Goal: Task Accomplishment & Management: Manage account settings

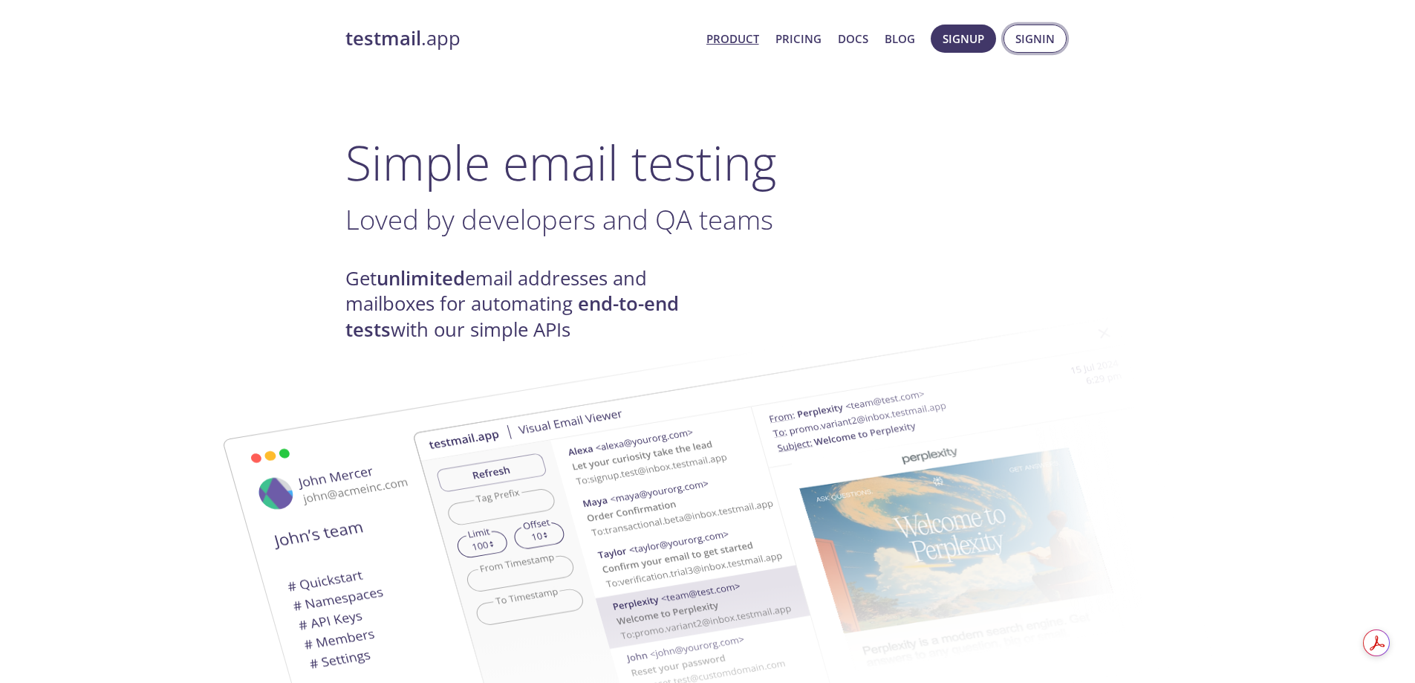
click at [1021, 38] on span "Signin" at bounding box center [1035, 38] width 39 height 19
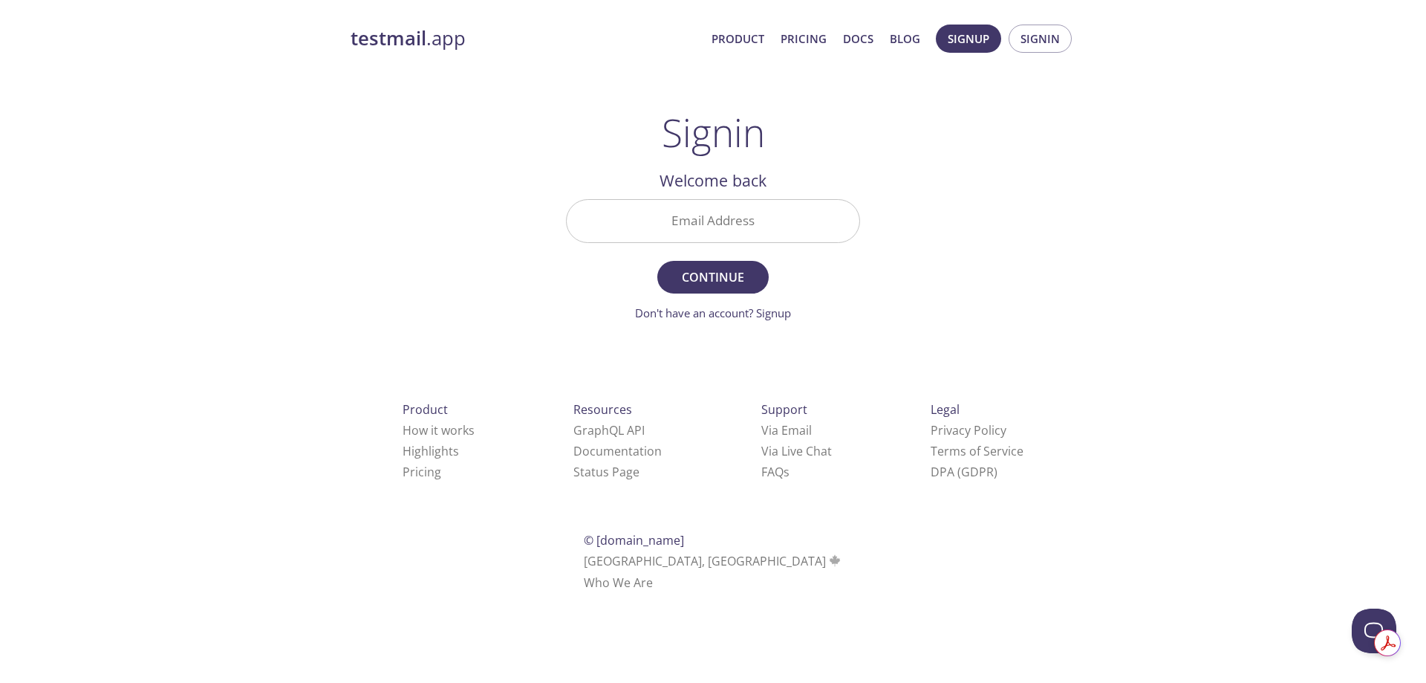
click at [700, 232] on input "Email Address" at bounding box center [713, 221] width 293 height 42
type input "[PERSON_NAME][EMAIL_ADDRESS][DOMAIN_NAME]"
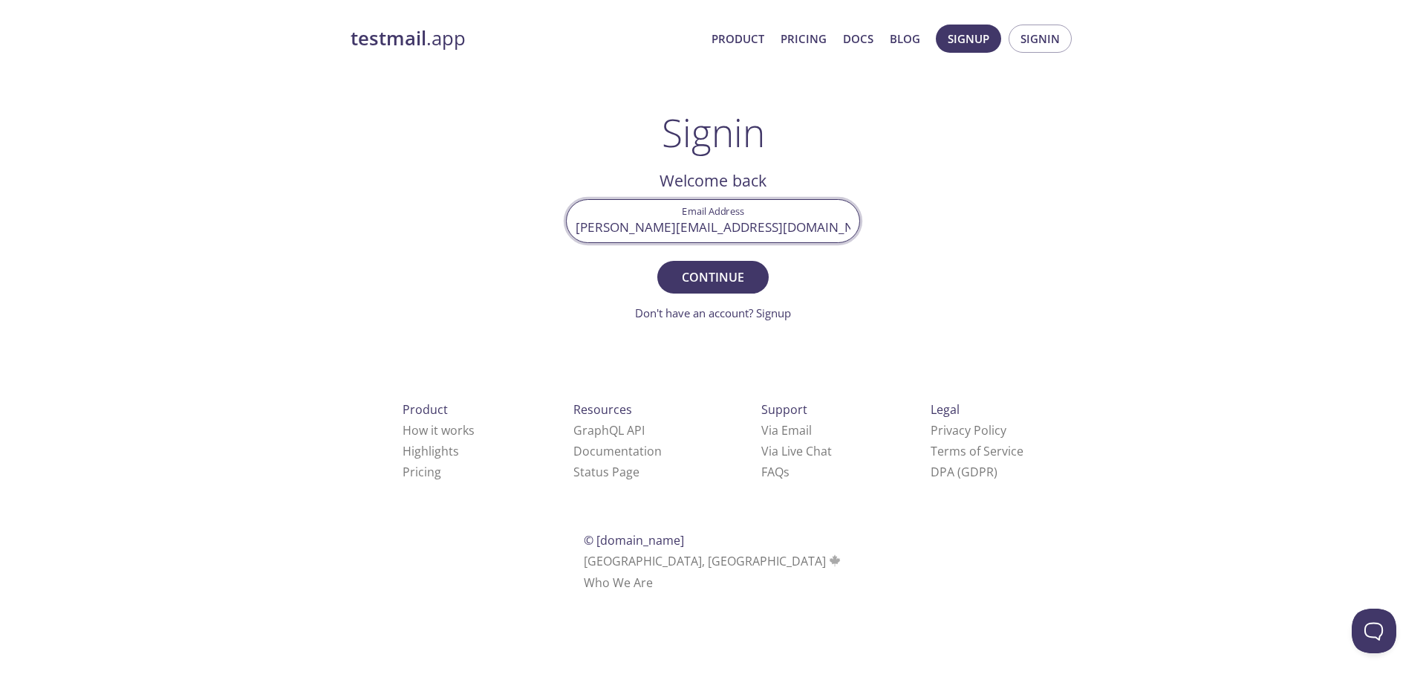
click at [657, 261] on button "Continue" at bounding box center [712, 277] width 111 height 33
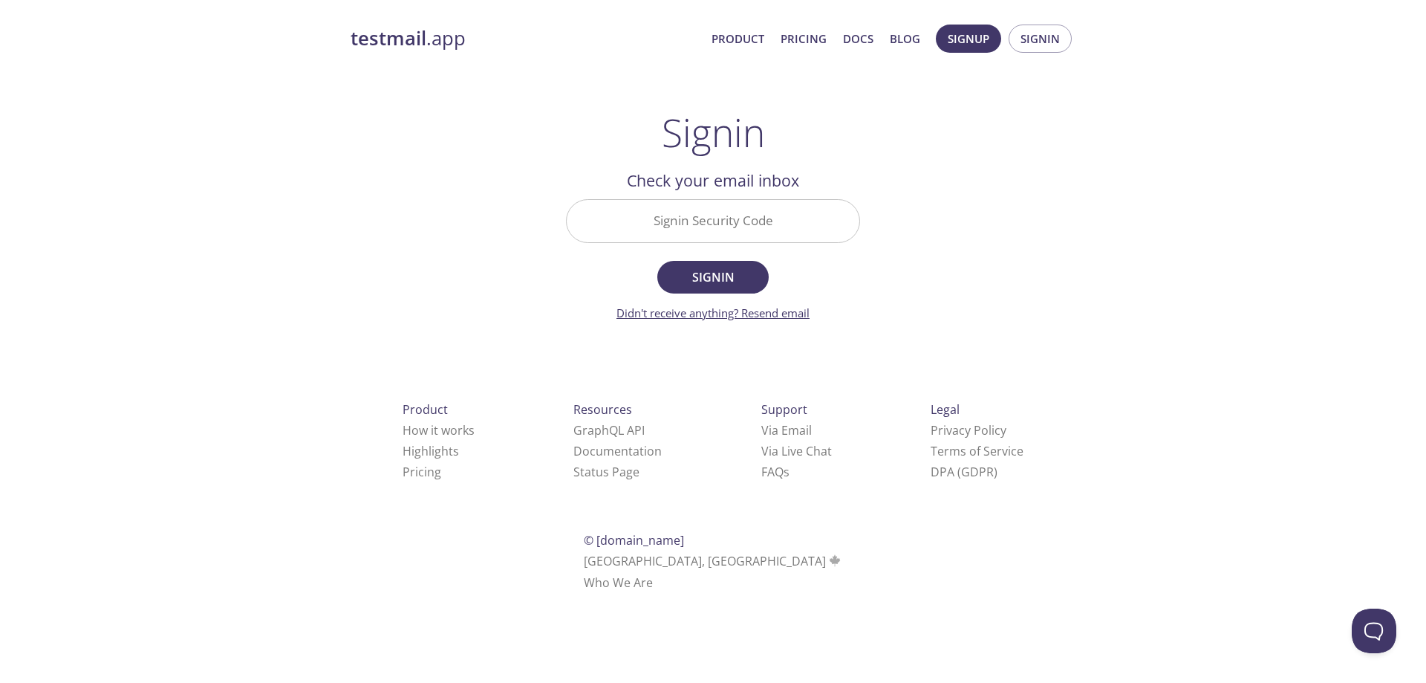
click at [761, 311] on link "Didn't receive anything? Resend email" at bounding box center [713, 312] width 193 height 15
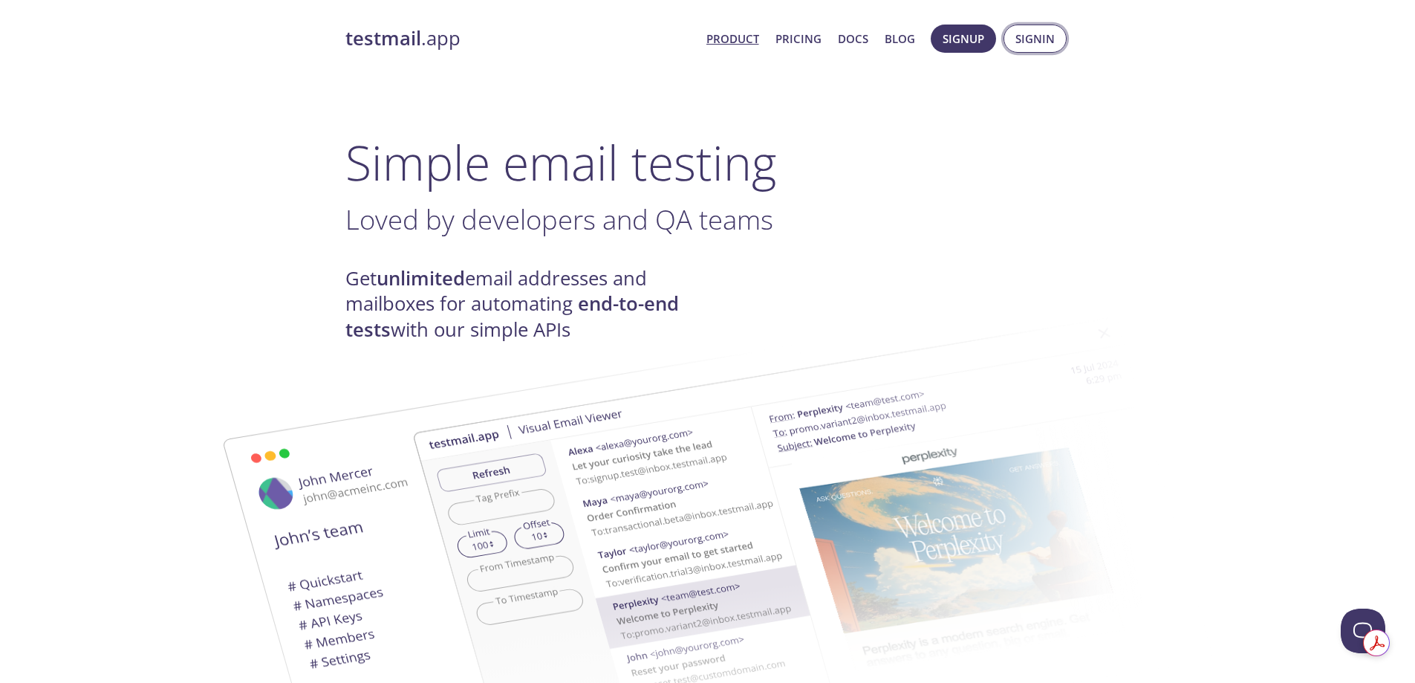
click at [1042, 38] on span "Signin" at bounding box center [1035, 38] width 39 height 19
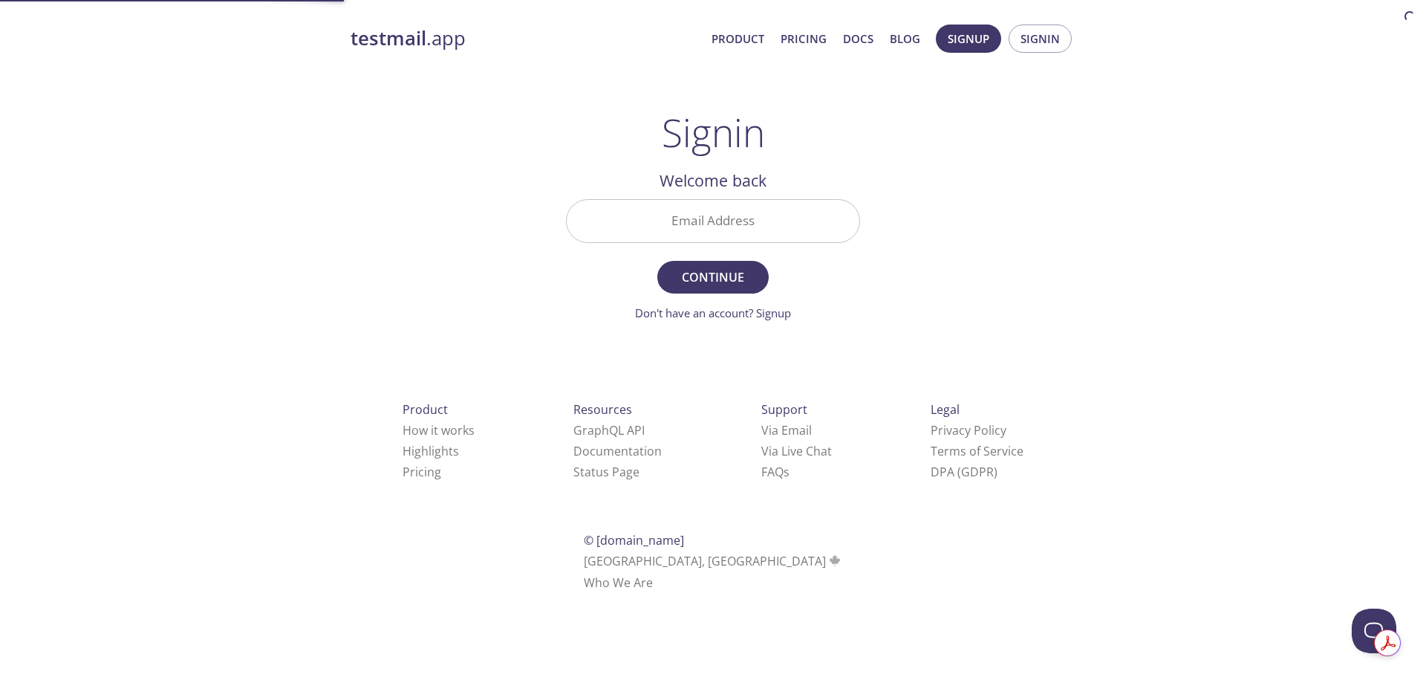
click at [715, 227] on input "Email Address" at bounding box center [713, 221] width 293 height 42
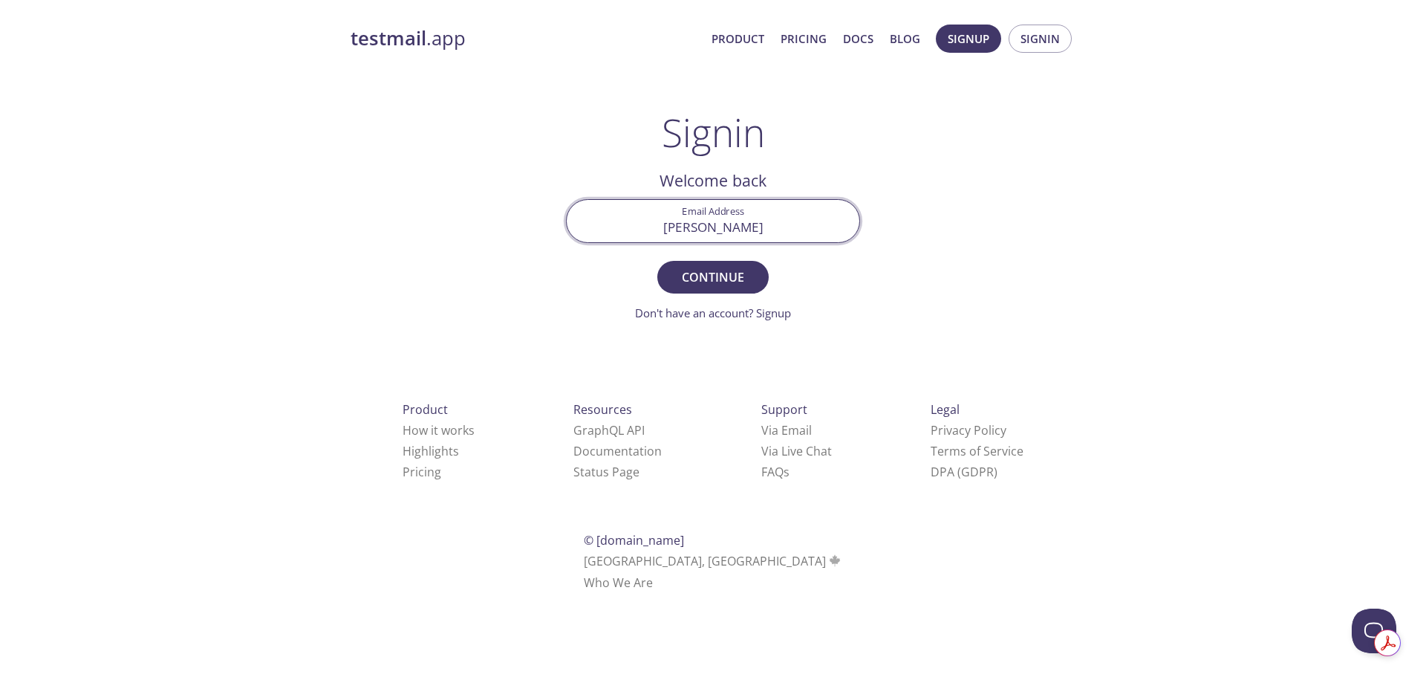
type input "[PERSON_NAME][EMAIL_ADDRESS][DOMAIN_NAME]"
click at [657, 261] on button "Continue" at bounding box center [712, 277] width 111 height 33
click at [719, 234] on input "Signin Security Code" at bounding box center [713, 221] width 293 height 42
click at [696, 276] on span "Signin" at bounding box center [713, 277] width 79 height 21
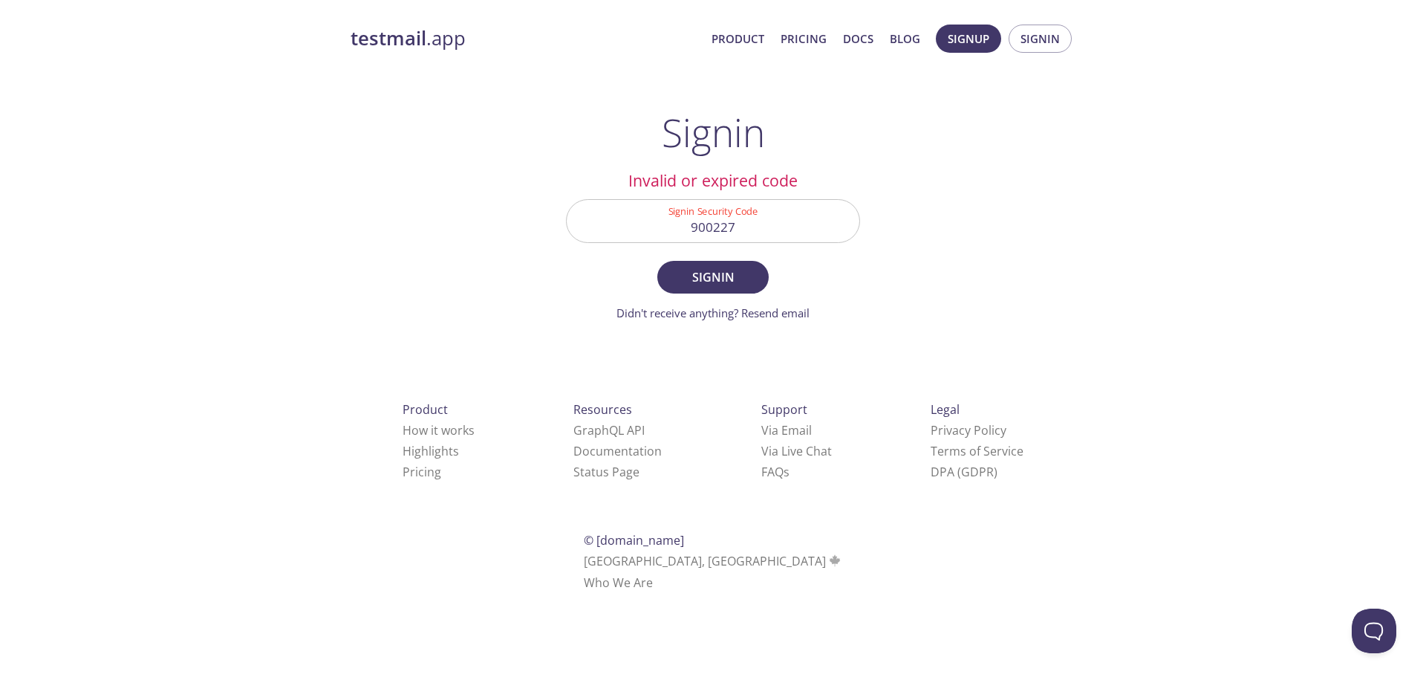
click at [744, 224] on input "900227" at bounding box center [713, 221] width 293 height 42
type input "9"
click at [682, 227] on input "Email Address" at bounding box center [713, 221] width 293 height 42
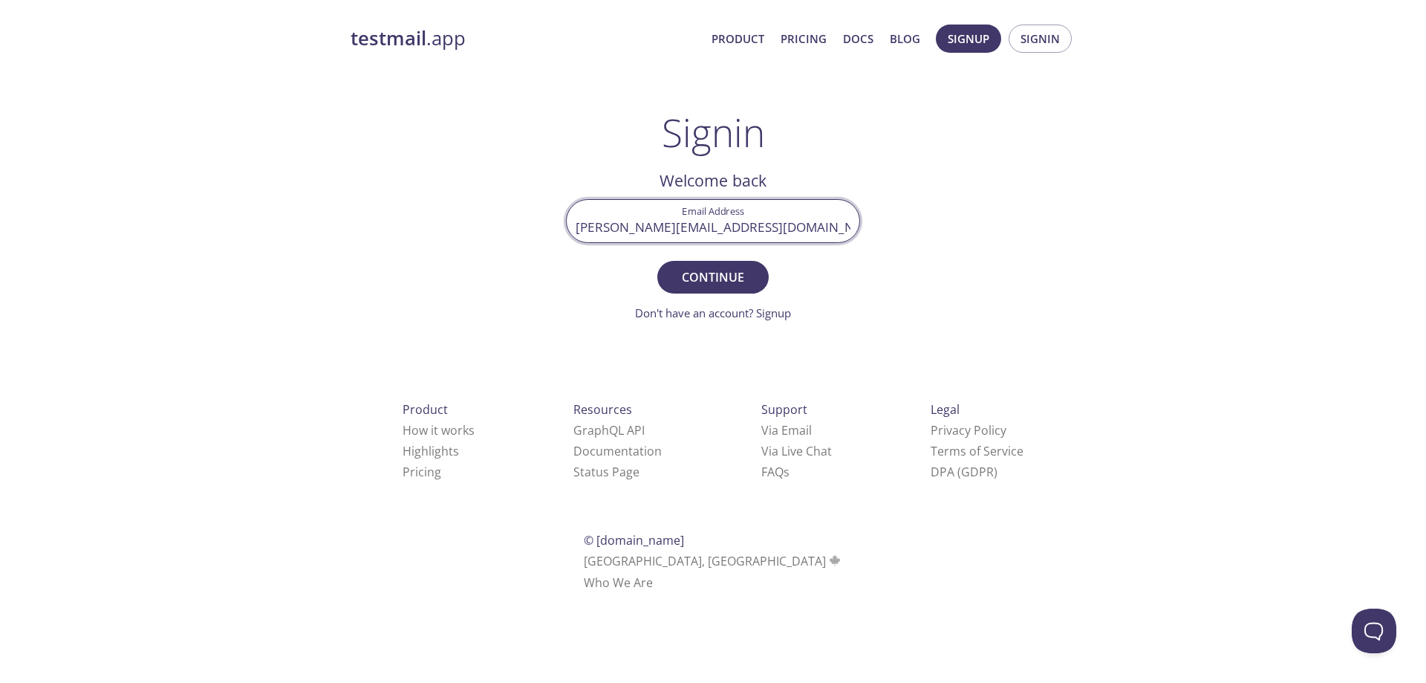
type input "[PERSON_NAME][EMAIL_ADDRESS][DOMAIN_NAME]"
click at [657, 261] on button "Continue" at bounding box center [712, 277] width 111 height 33
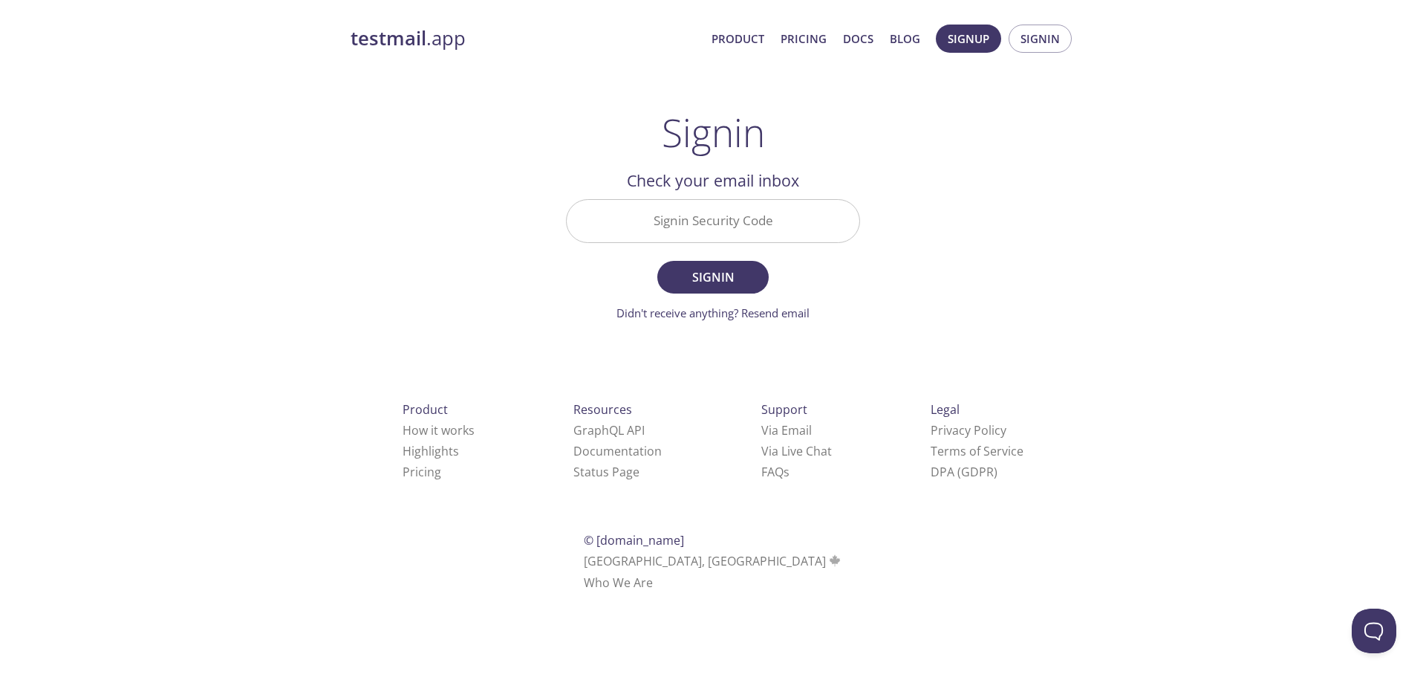
click at [711, 218] on input "Signin Security Code" at bounding box center [713, 221] width 293 height 42
click at [727, 220] on input "Signin Security Code" at bounding box center [713, 221] width 293 height 42
paste input "4RNTTLP"
type input "4RNTTLP"
click at [753, 280] on span "Signin" at bounding box center [713, 277] width 79 height 21
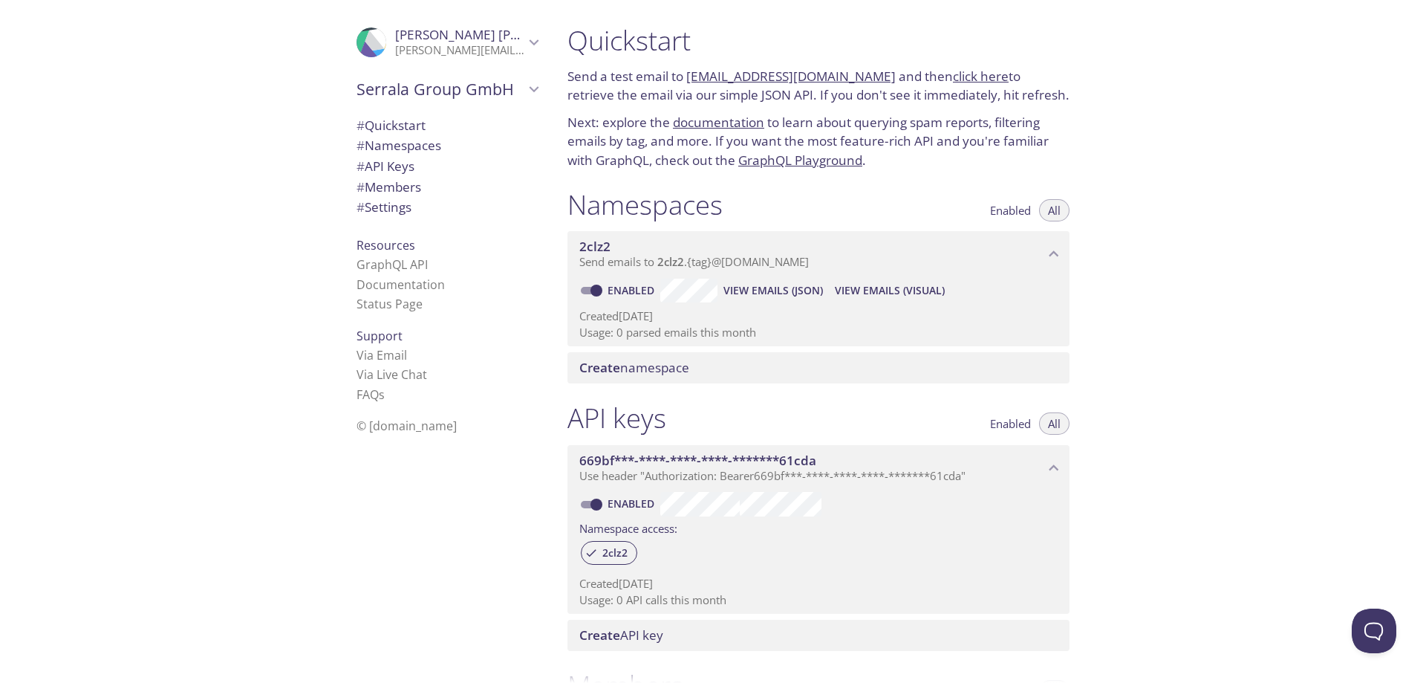
click at [411, 181] on span "# Members" at bounding box center [389, 186] width 65 height 17
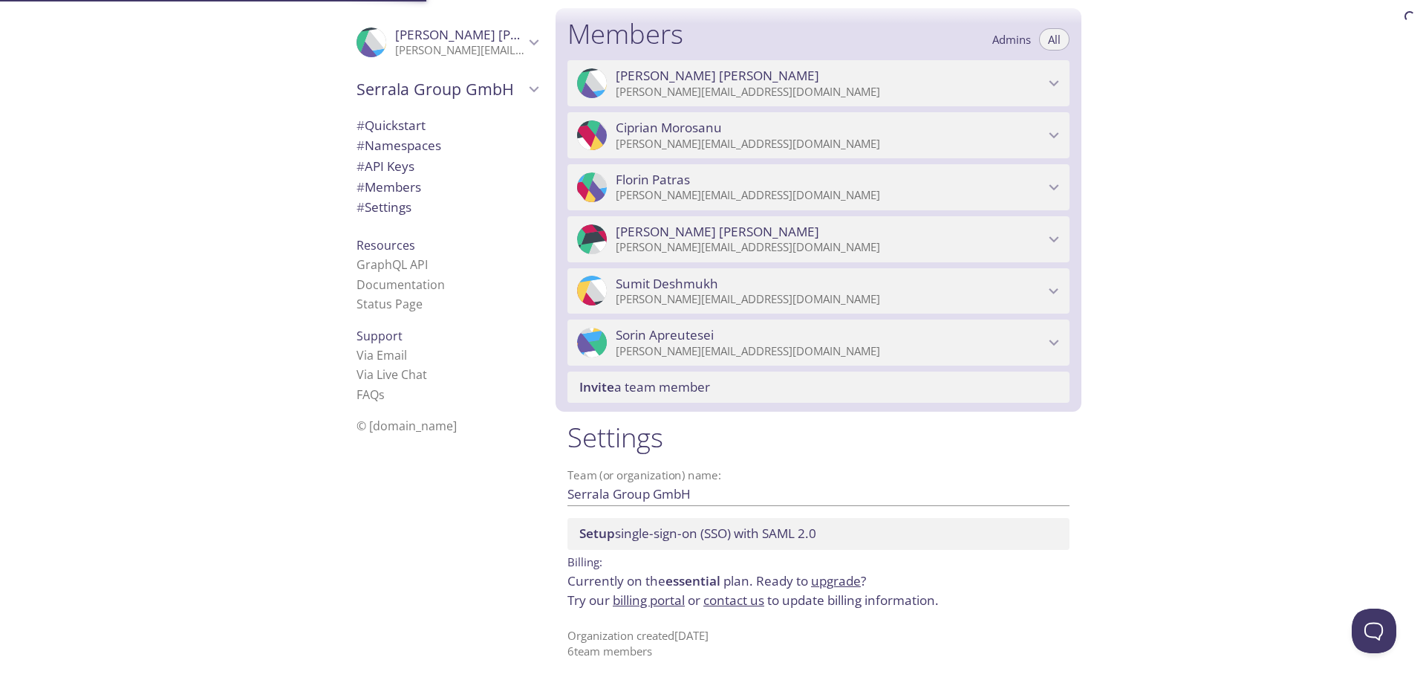
scroll to position [652, 0]
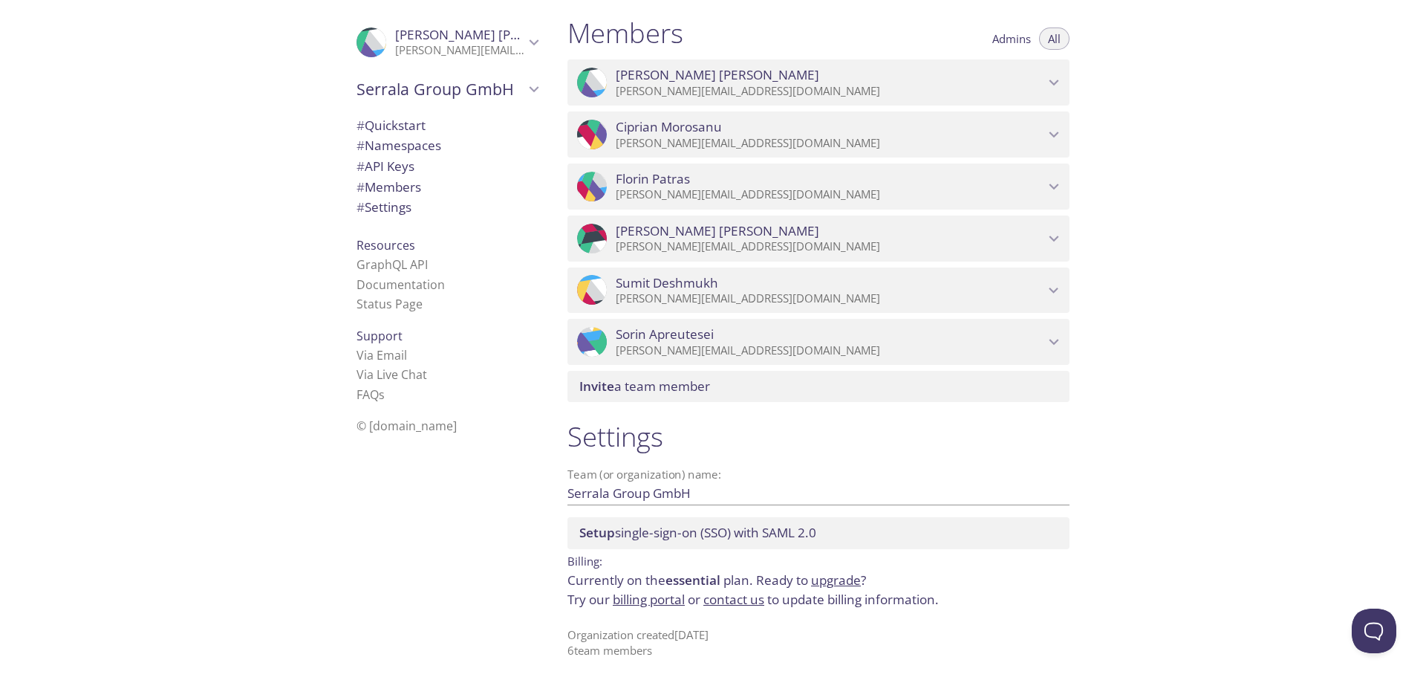
click at [1019, 39] on span "Admins" at bounding box center [1011, 39] width 39 height 0
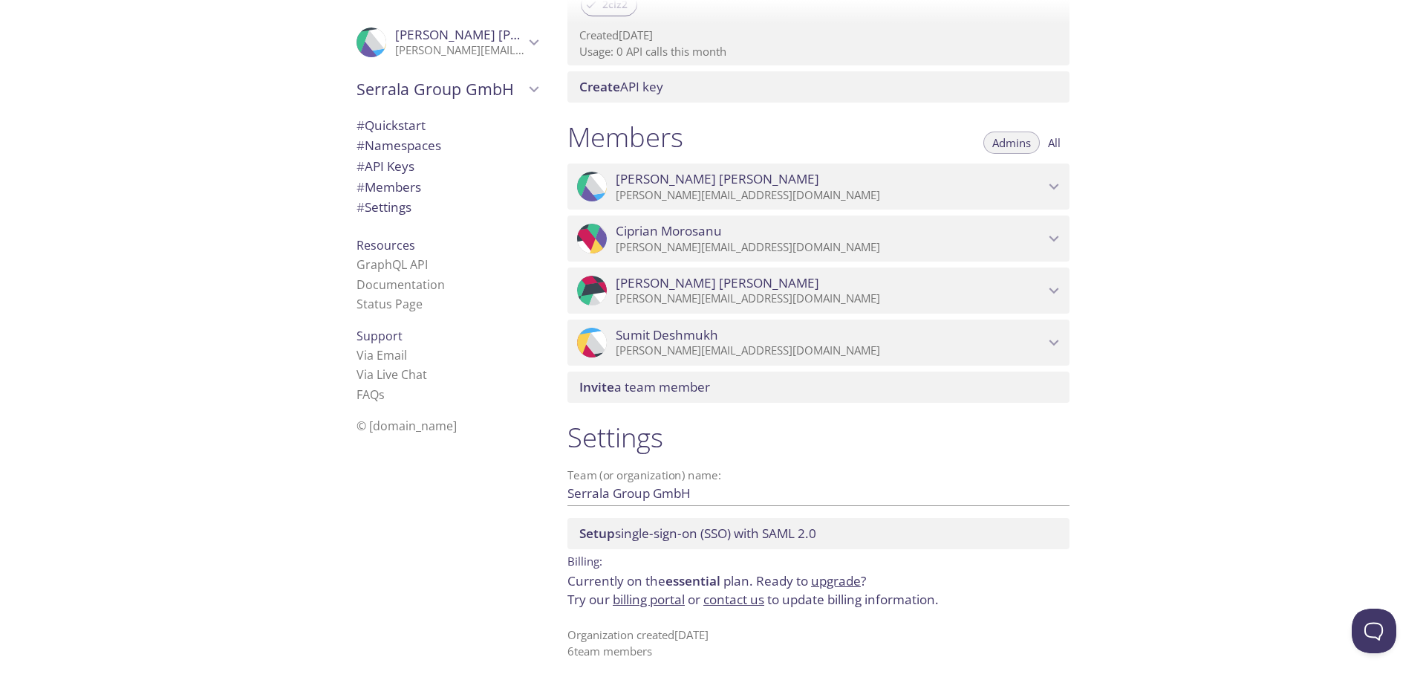
scroll to position [548, 0]
click at [1045, 143] on button "All" at bounding box center [1054, 142] width 30 height 22
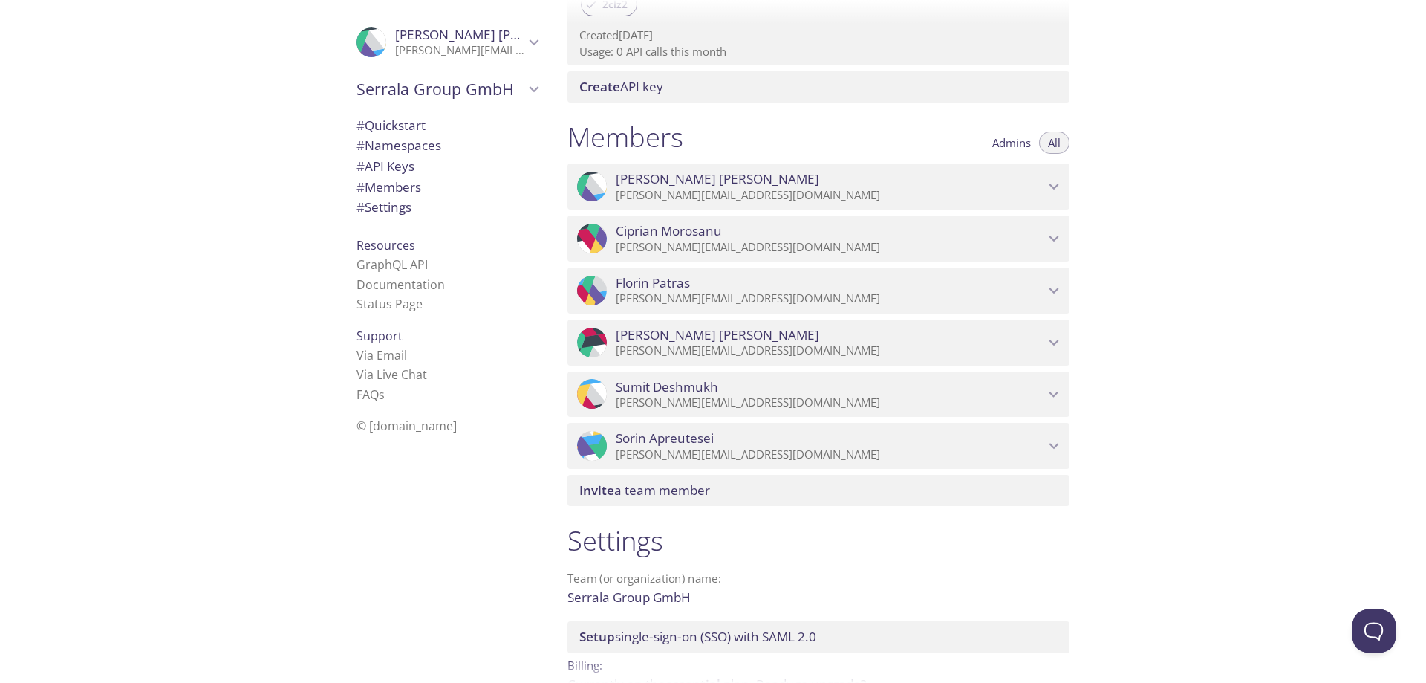
click at [1015, 143] on span "Admins" at bounding box center [1011, 143] width 39 height 0
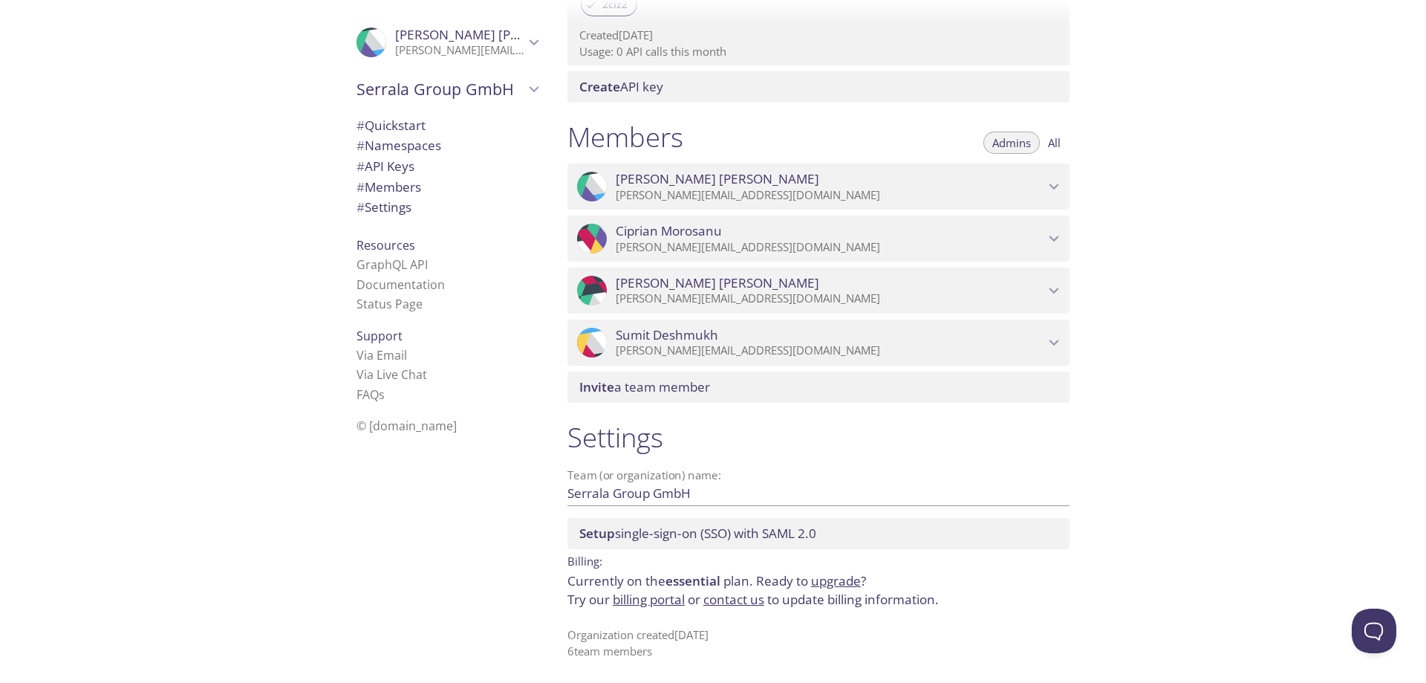
click at [419, 90] on span "Serrala Group GmbH" at bounding box center [441, 89] width 168 height 21
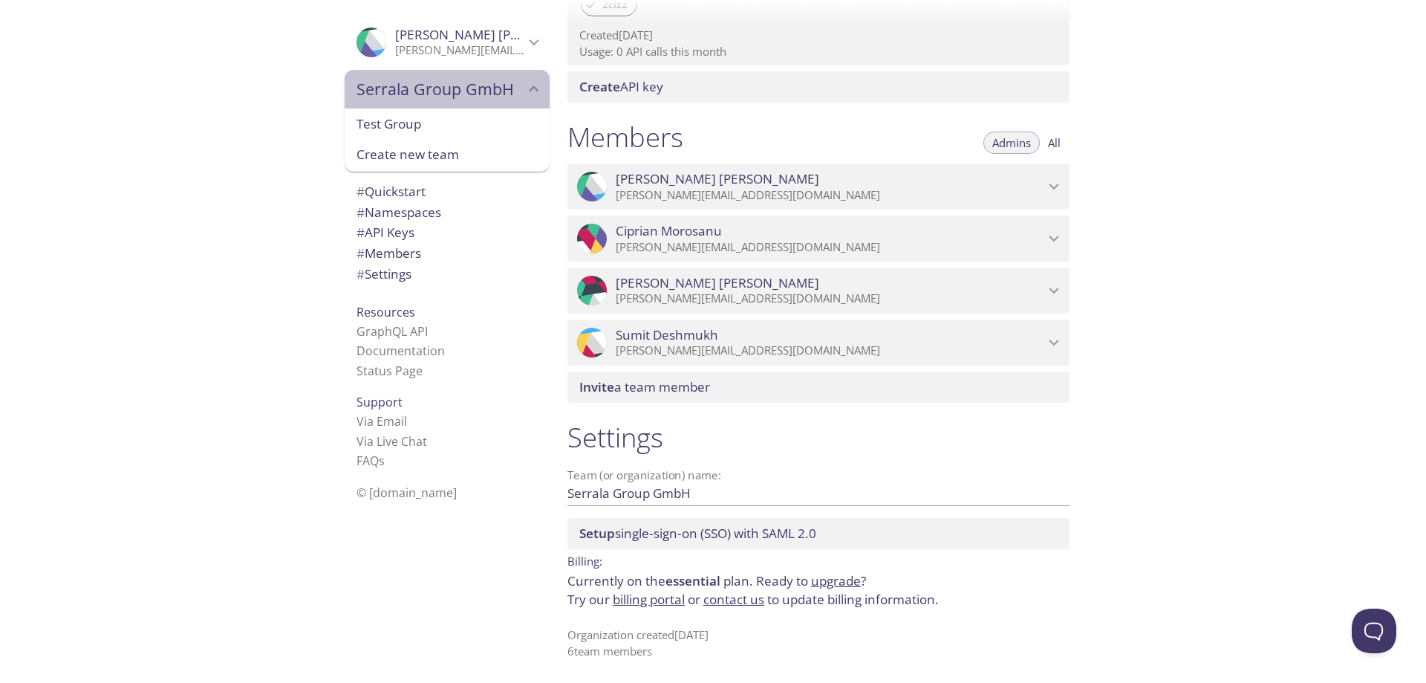
click at [419, 90] on span "Serrala Group GmbH" at bounding box center [441, 89] width 168 height 21
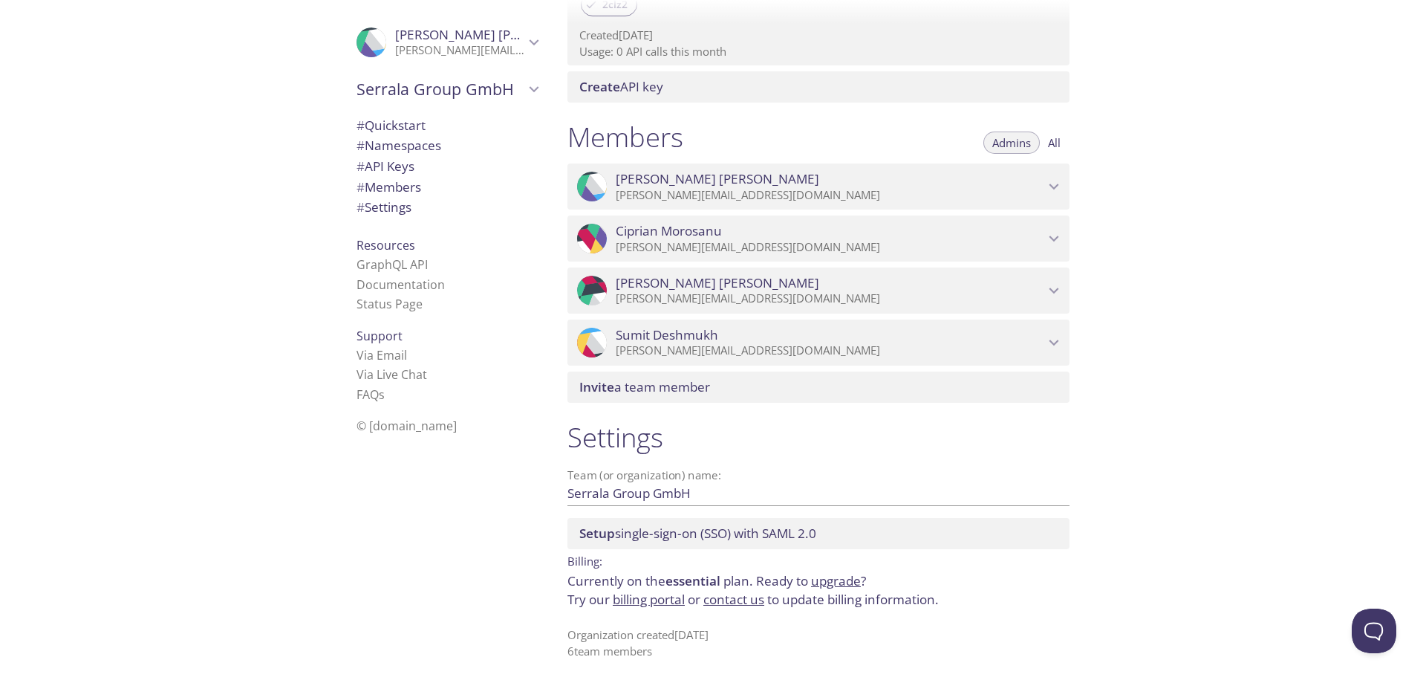
click at [415, 129] on span "# Quickstart" at bounding box center [391, 125] width 69 height 17
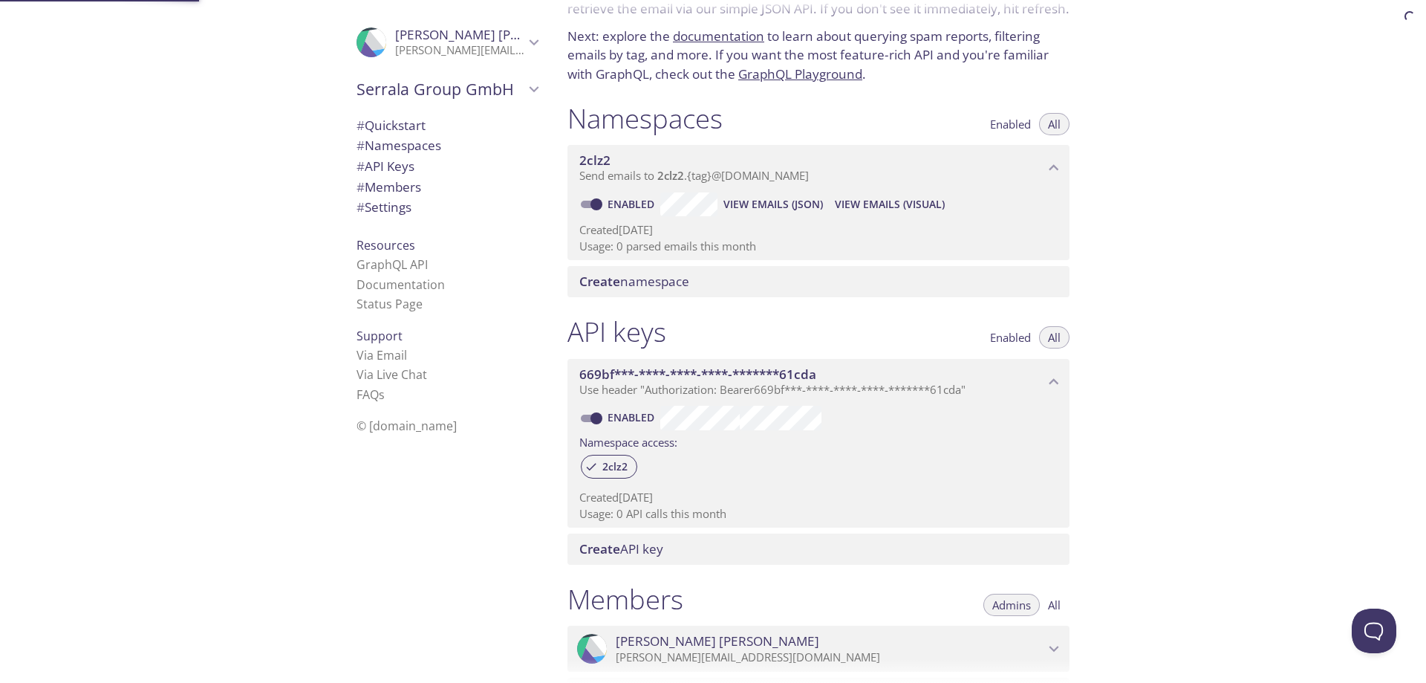
scroll to position [24, 0]
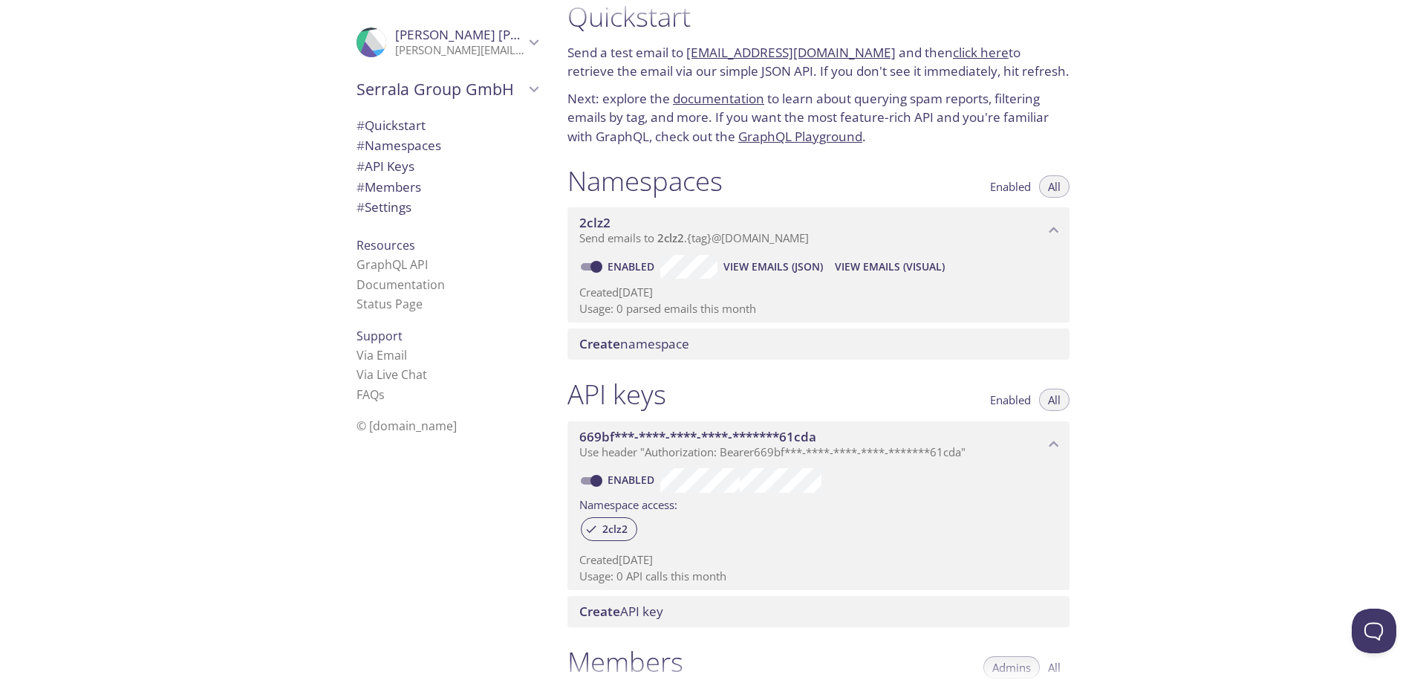
click at [412, 148] on span "# Namespaces" at bounding box center [399, 145] width 85 height 17
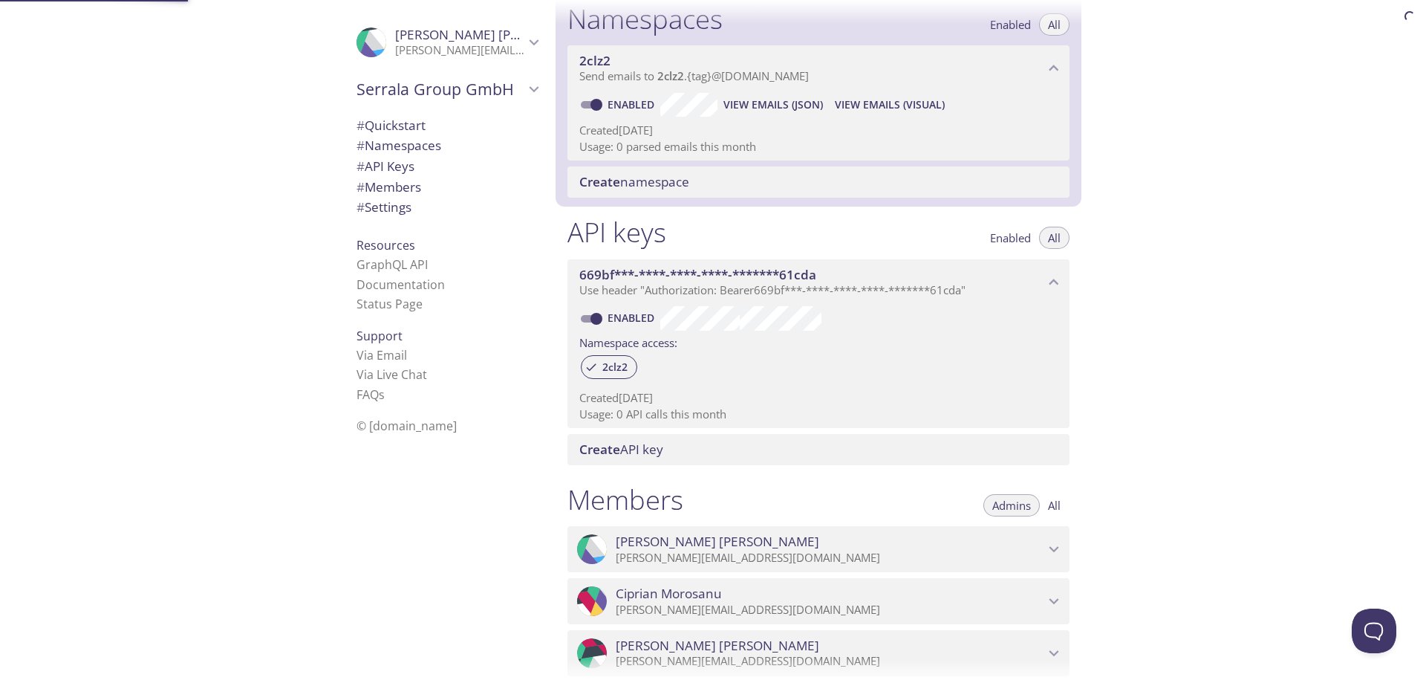
scroll to position [188, 0]
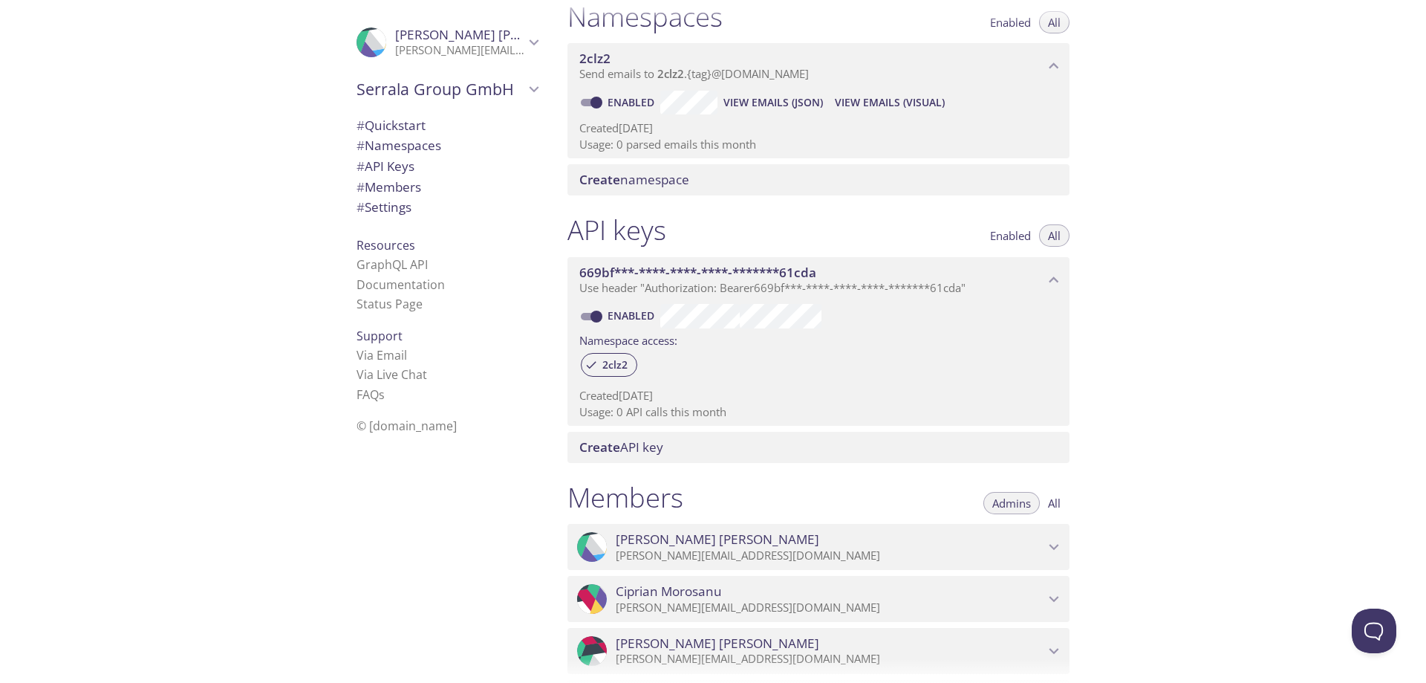
click at [400, 161] on span "# API Keys" at bounding box center [386, 165] width 58 height 17
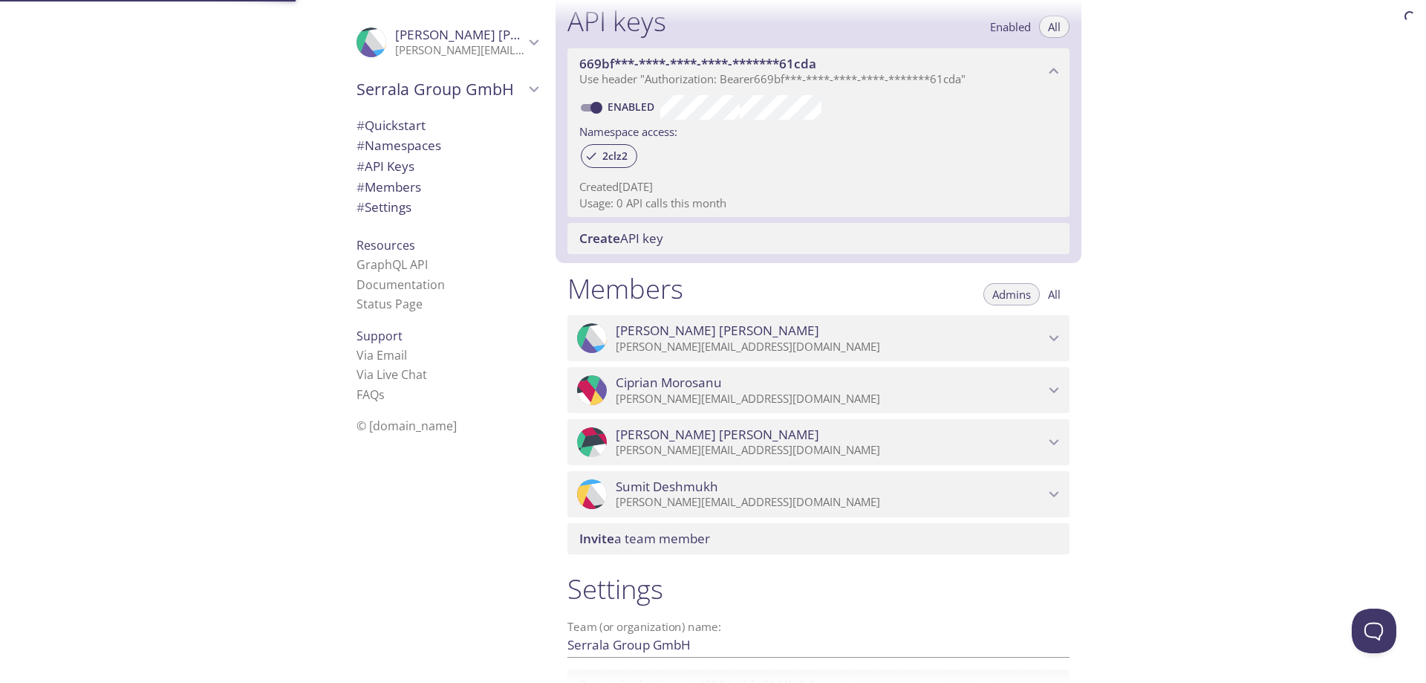
scroll to position [401, 0]
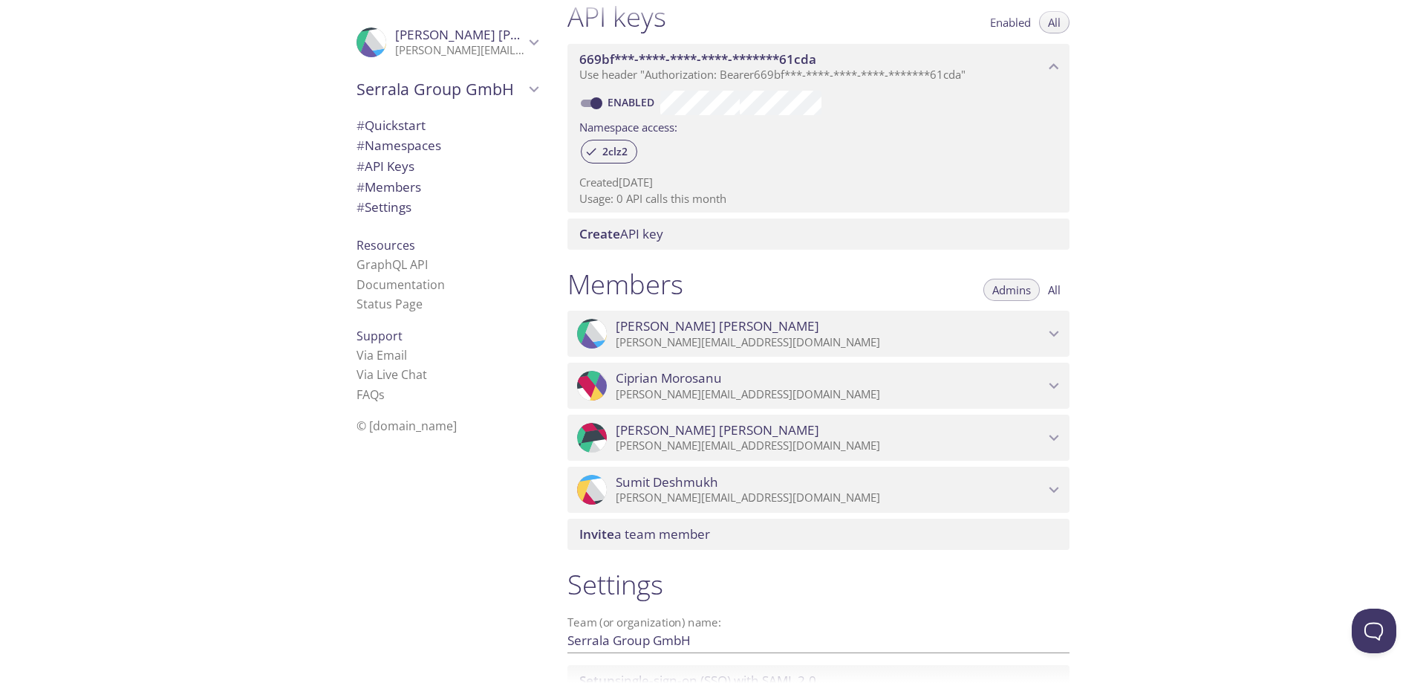
click at [406, 211] on span "# Settings" at bounding box center [447, 207] width 181 height 19
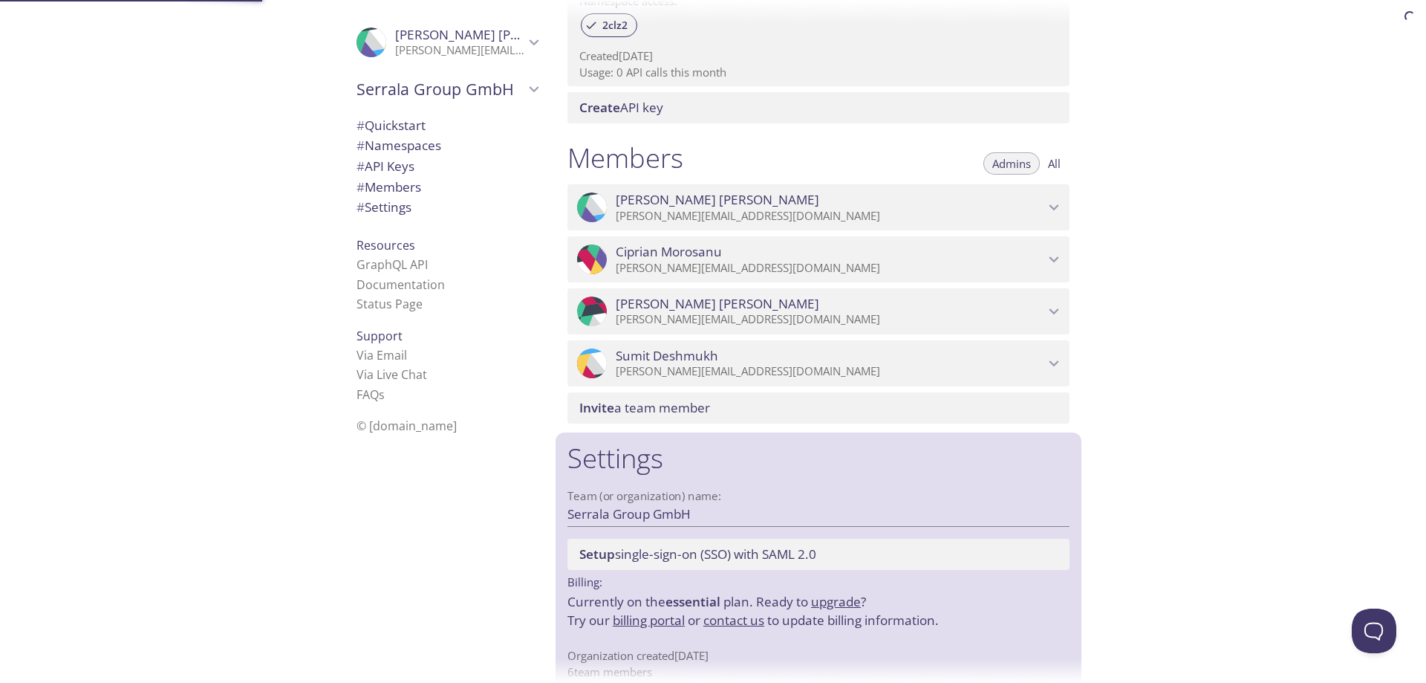
scroll to position [548, 0]
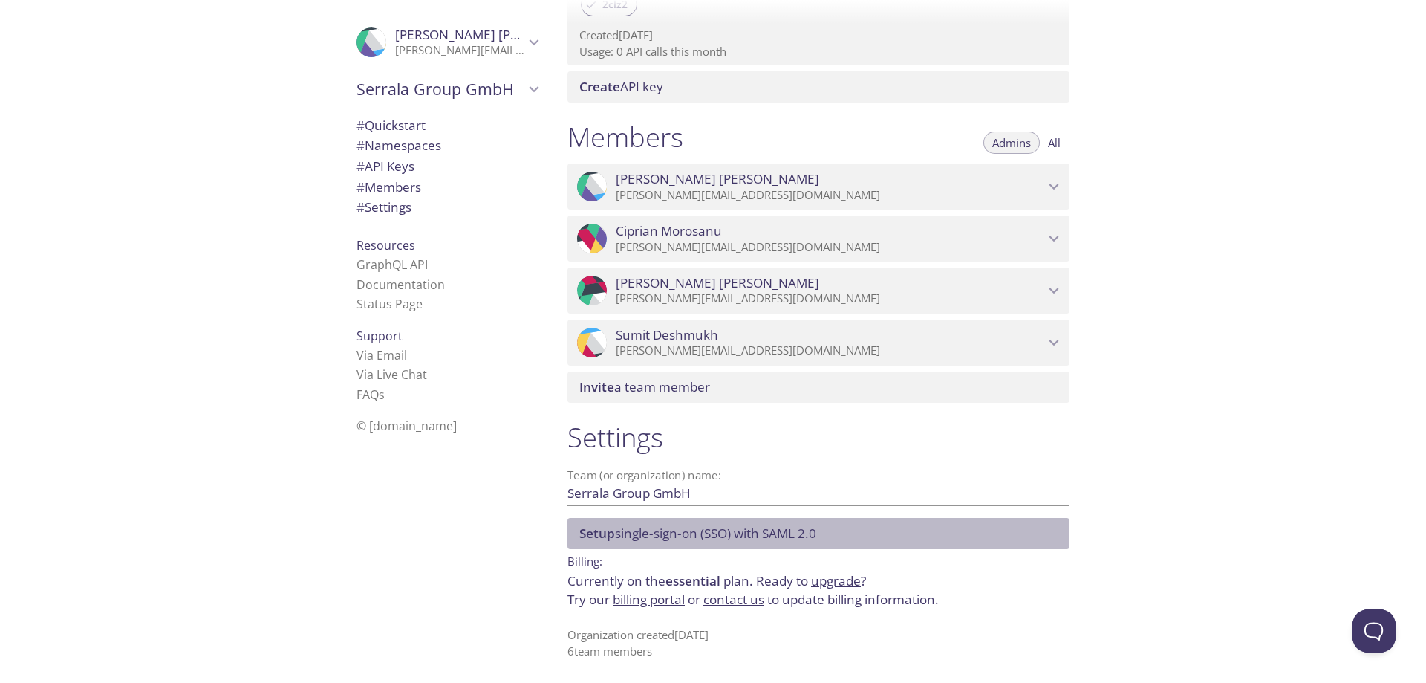
click at [640, 530] on span "Setup single-sign-on (SSO) with SAML 2.0" at bounding box center [697, 532] width 237 height 17
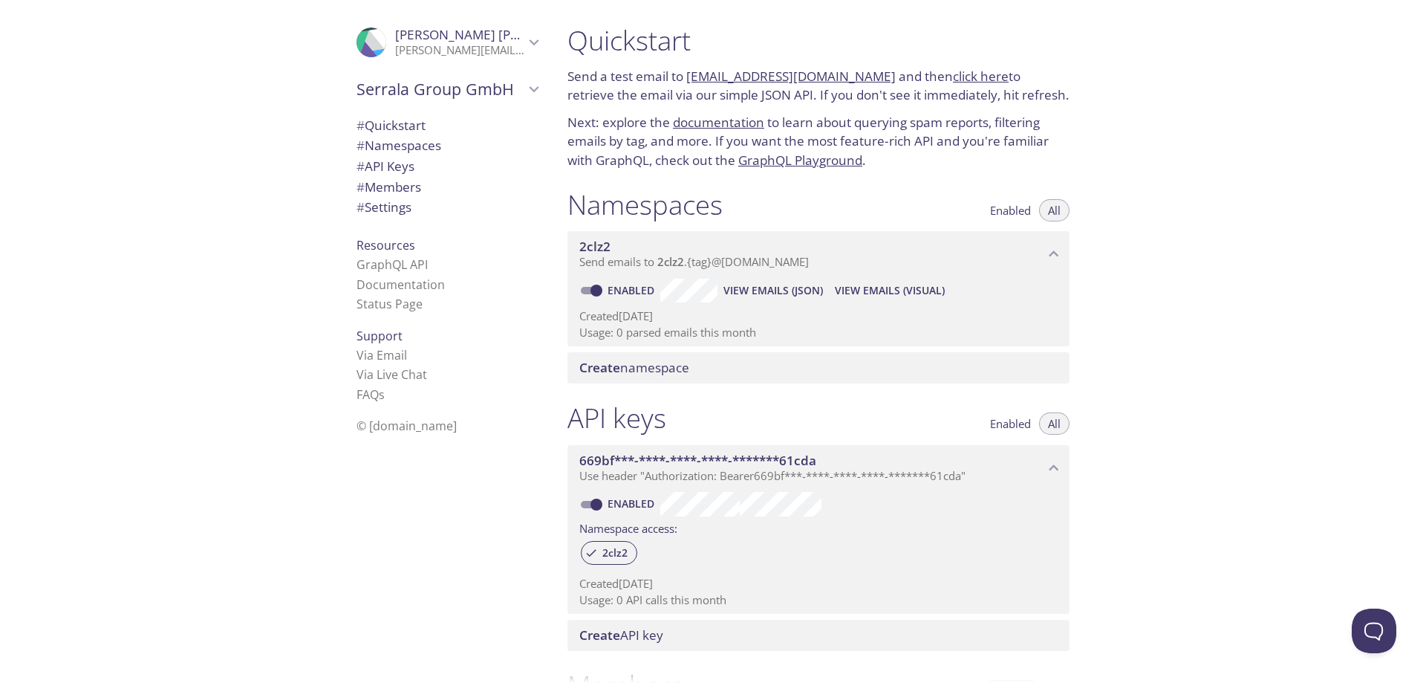
click at [372, 130] on span "# Quickstart" at bounding box center [391, 125] width 69 height 17
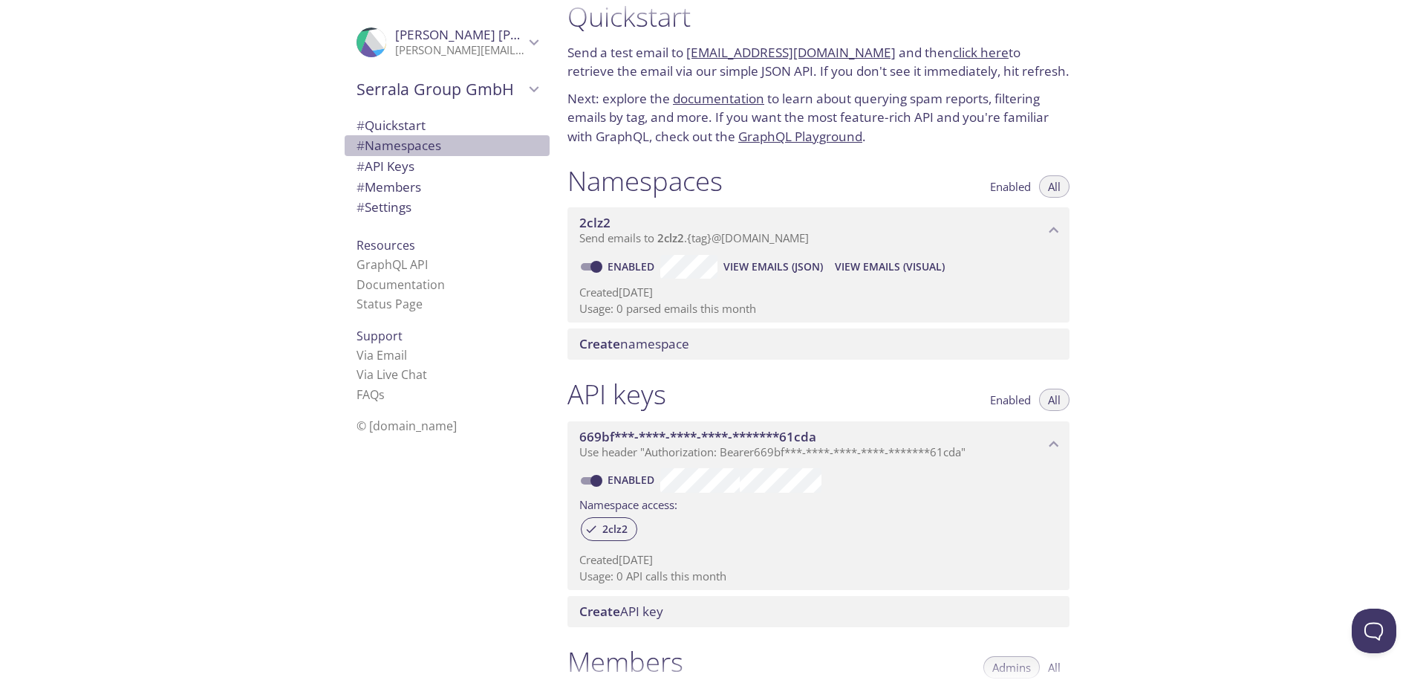
click at [371, 142] on span "# Namespaces" at bounding box center [399, 145] width 85 height 17
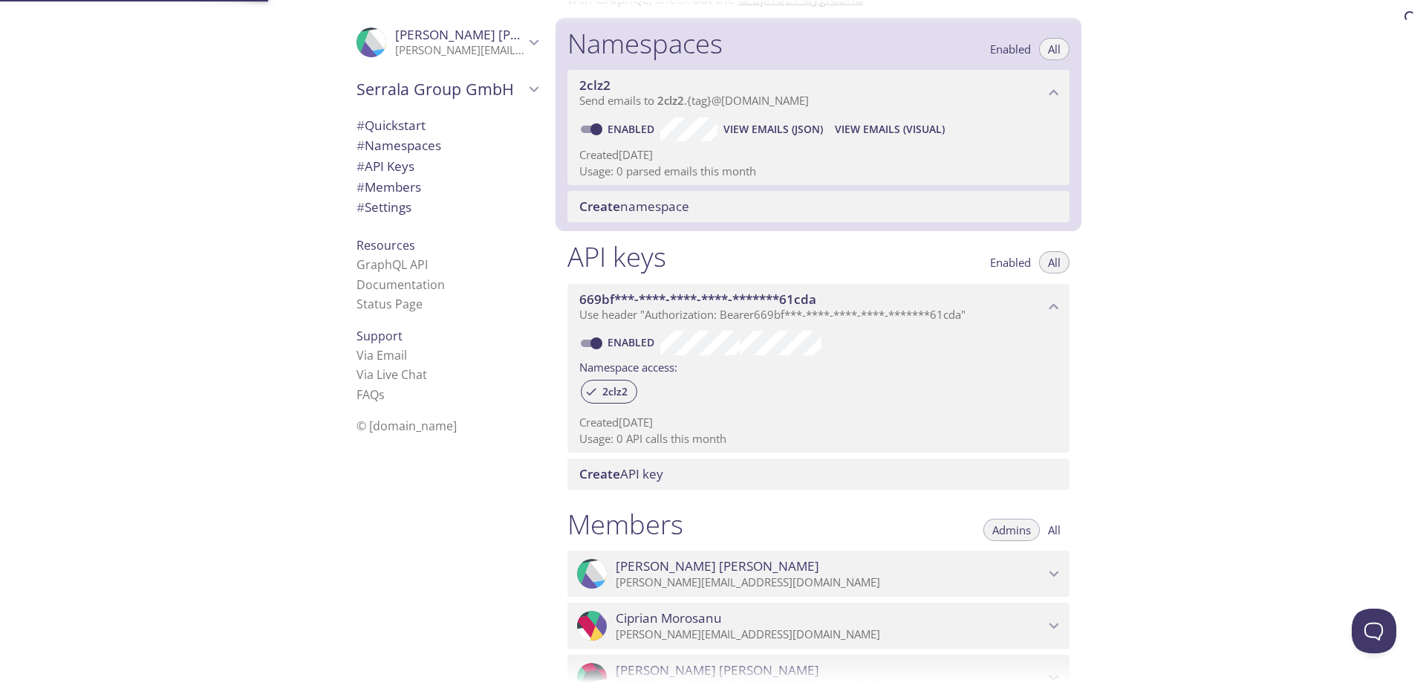
scroll to position [188, 0]
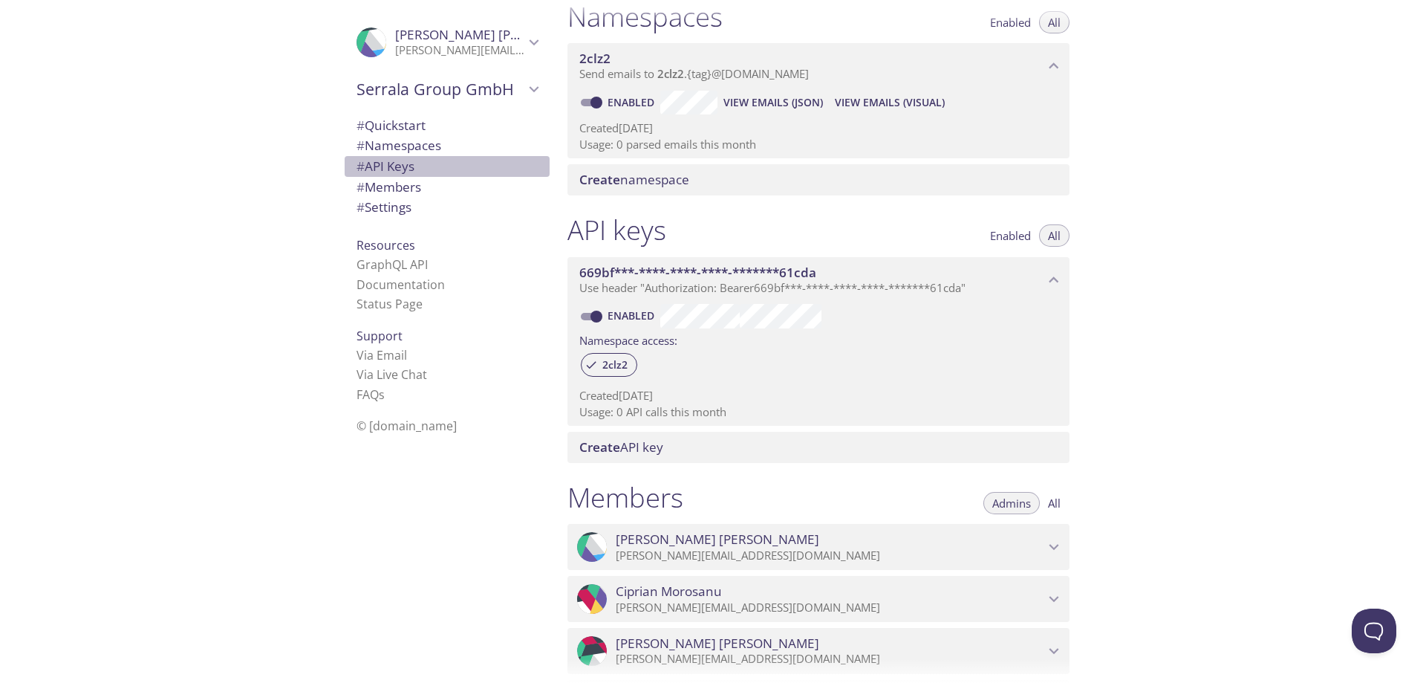
click at [365, 168] on span "# API Keys" at bounding box center [386, 165] width 58 height 17
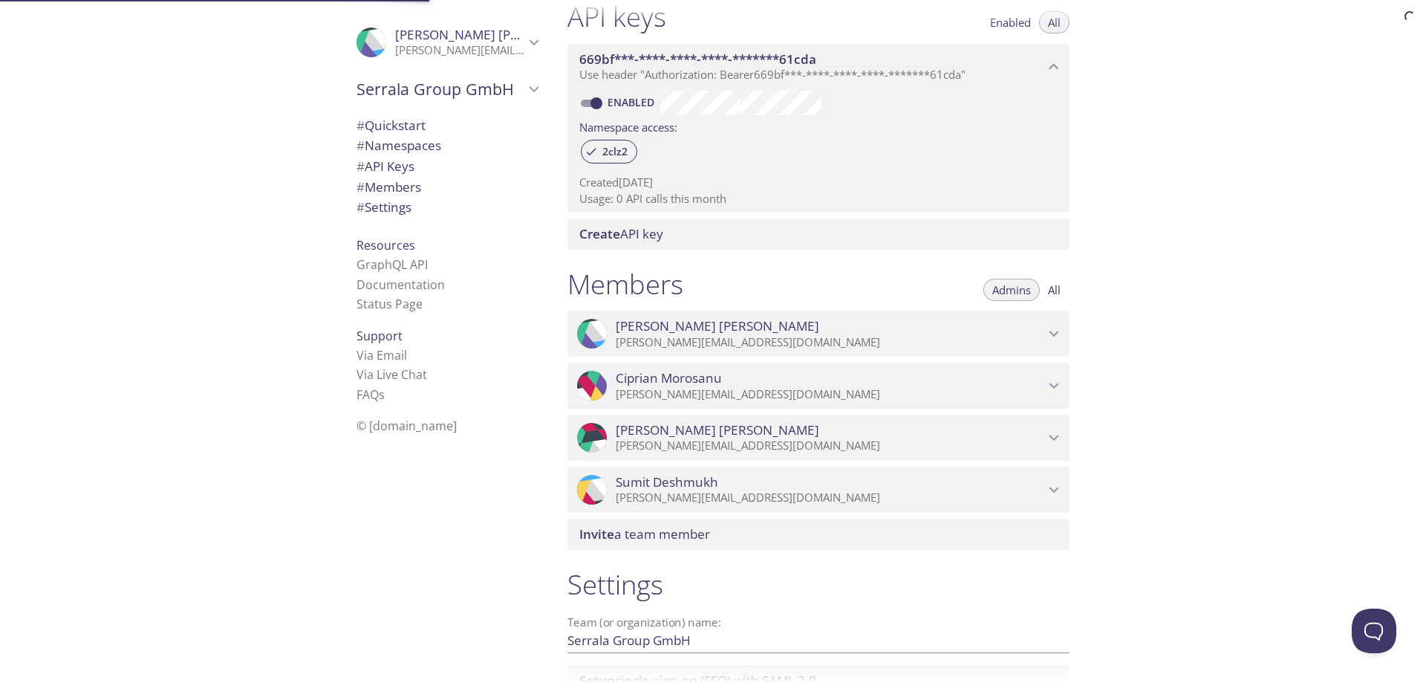
click at [364, 189] on span "# Members" at bounding box center [389, 186] width 65 height 17
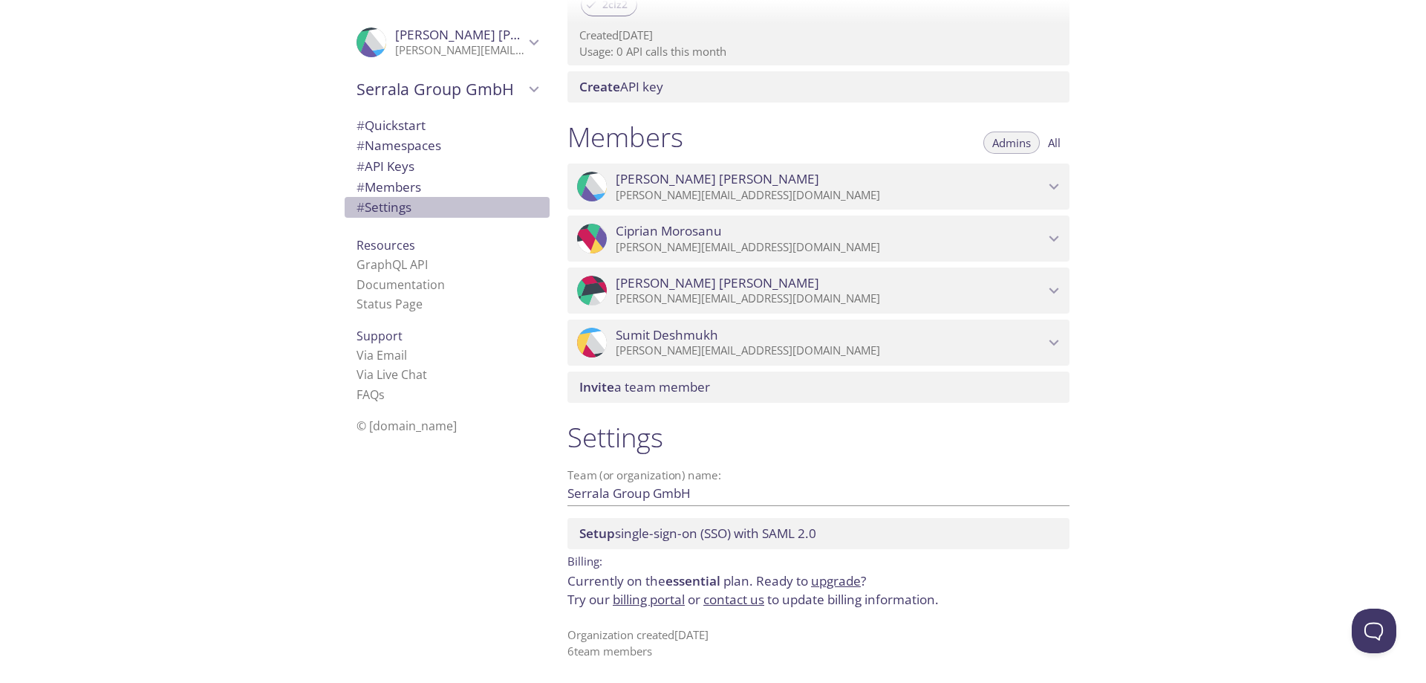
click at [357, 205] on span "# Settings" at bounding box center [384, 206] width 55 height 17
click at [631, 599] on link "billing portal" at bounding box center [649, 599] width 72 height 17
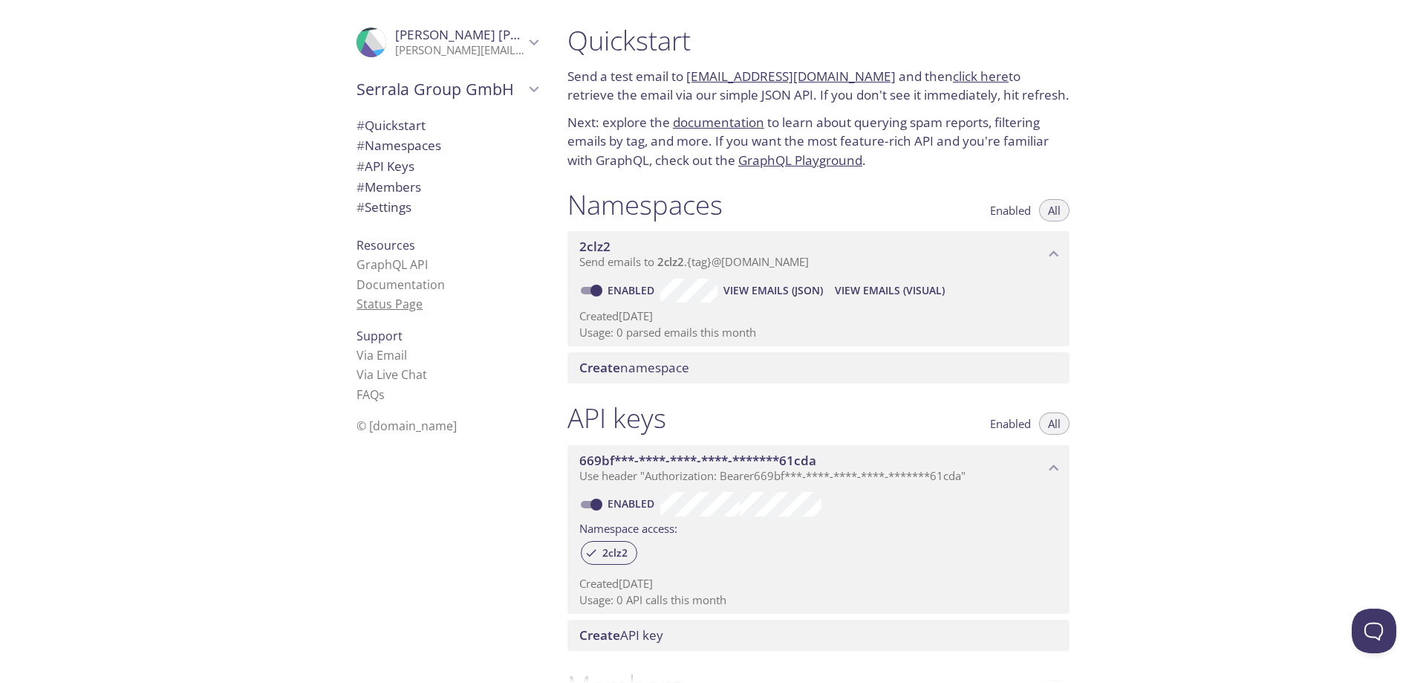
click at [368, 307] on link "Status Page" at bounding box center [390, 304] width 66 height 16
click at [382, 127] on span "# Quickstart" at bounding box center [391, 125] width 69 height 17
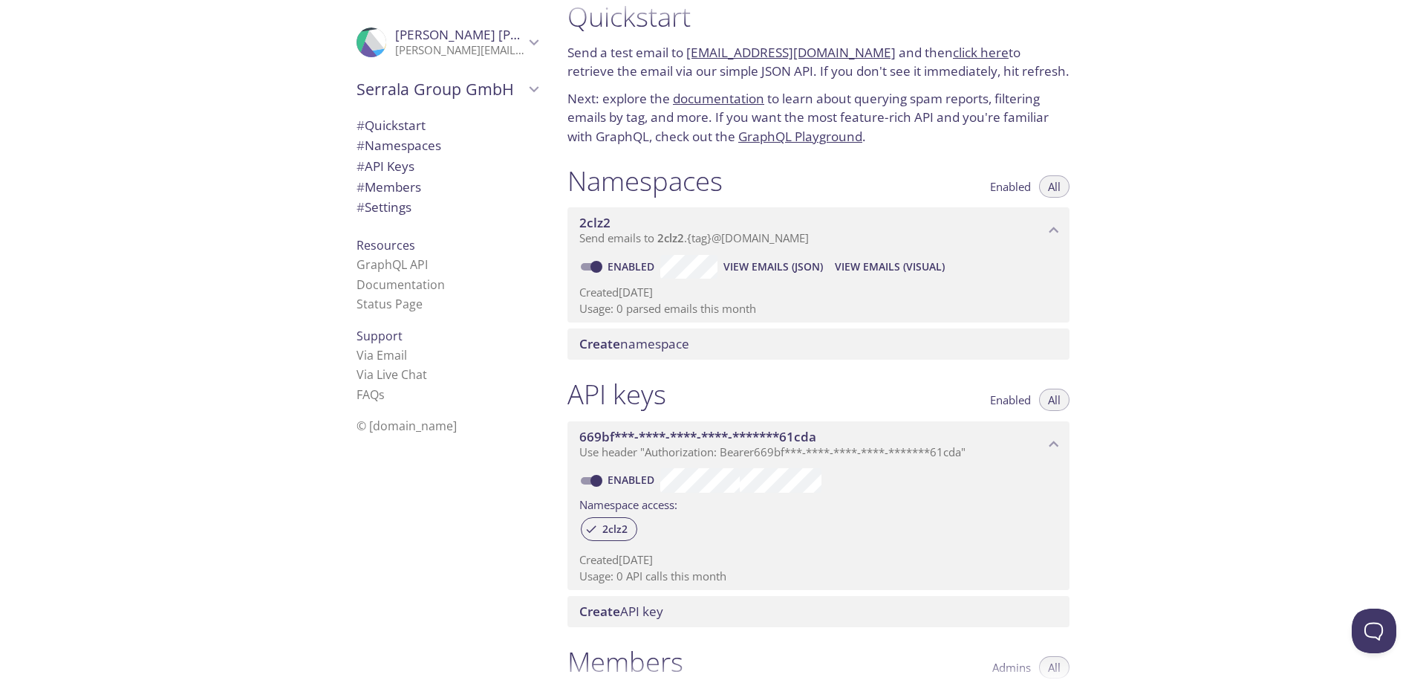
click at [48, 434] on div ".cls-1 { fill: #6d5ca8; } .cls-2 { fill: #3fc191; } .cls-3 { fill: #3b4752; } .…" at bounding box center [278, 341] width 556 height 683
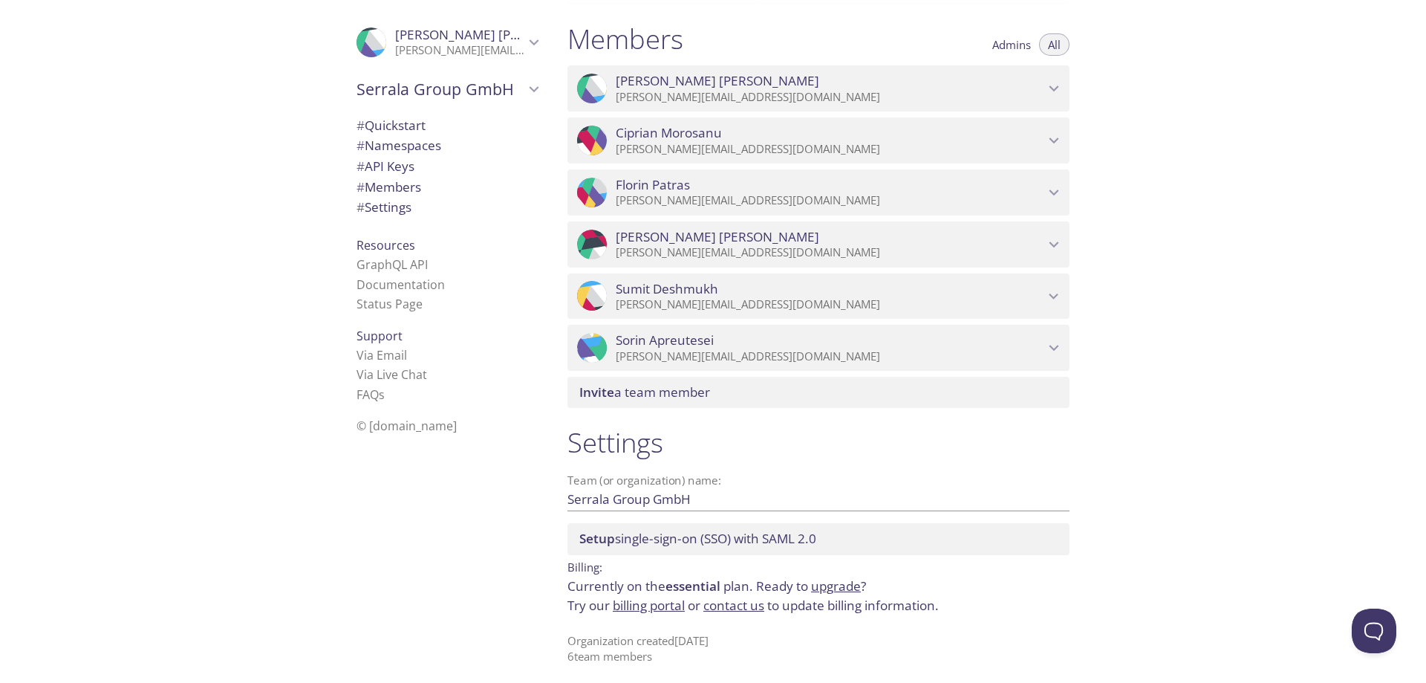
scroll to position [652, 0]
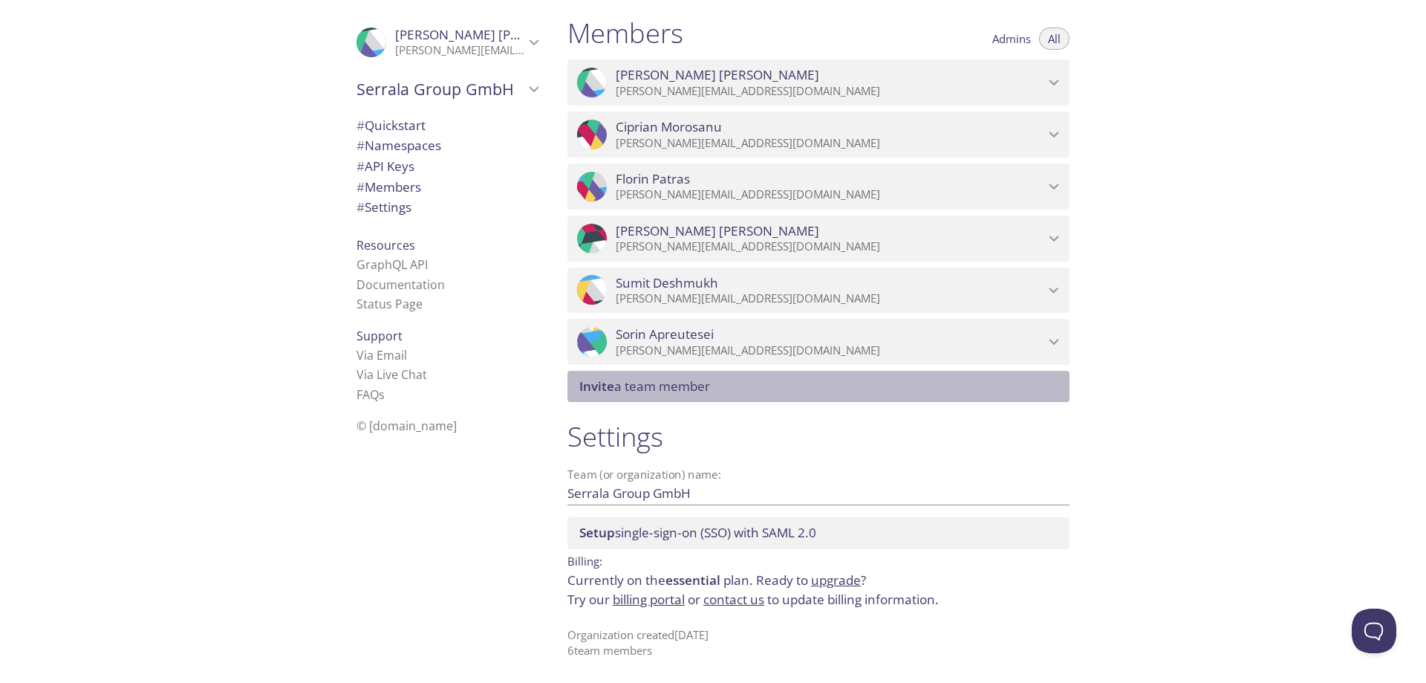
click at [702, 386] on span "Invite a team member" at bounding box center [644, 385] width 131 height 17
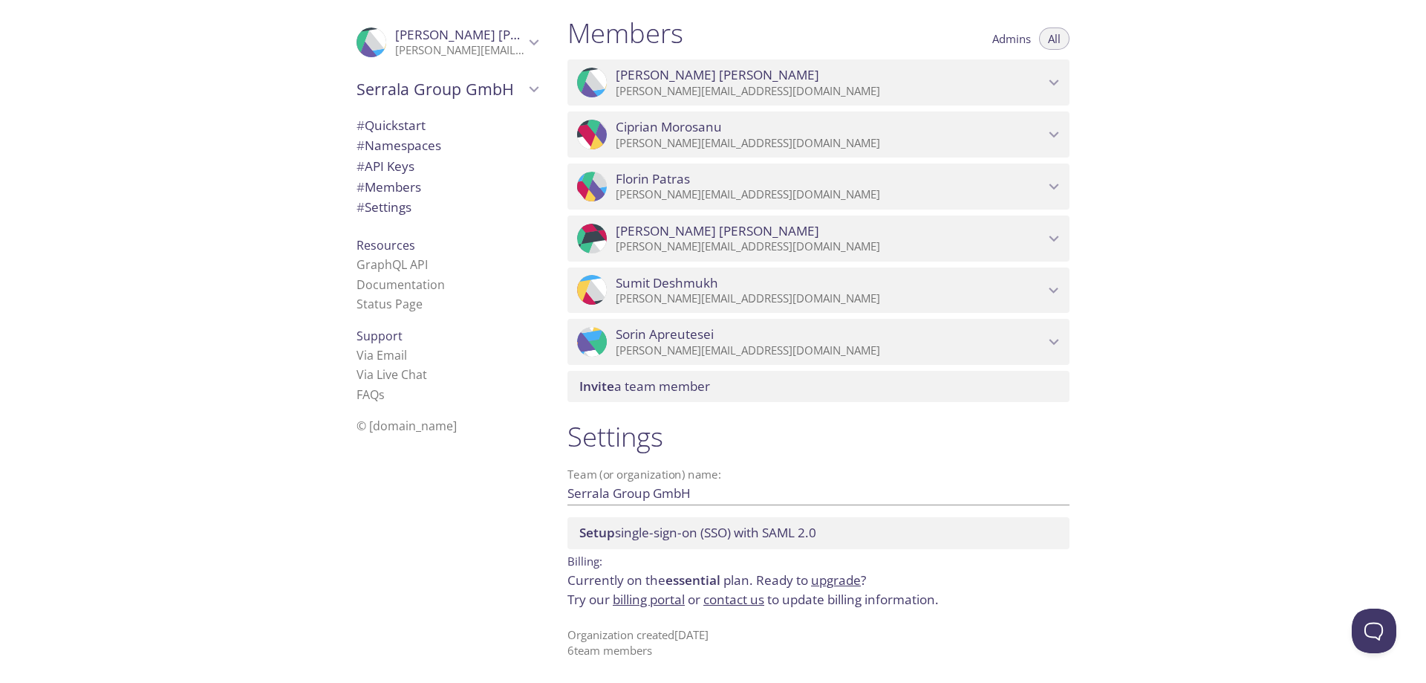
click at [1151, 362] on div "Quickstart Send a test email to [EMAIL_ADDRESS][DOMAIN_NAME] and then click her…" at bounding box center [991, 341] width 871 height 683
